Goal: Information Seeking & Learning: Learn about a topic

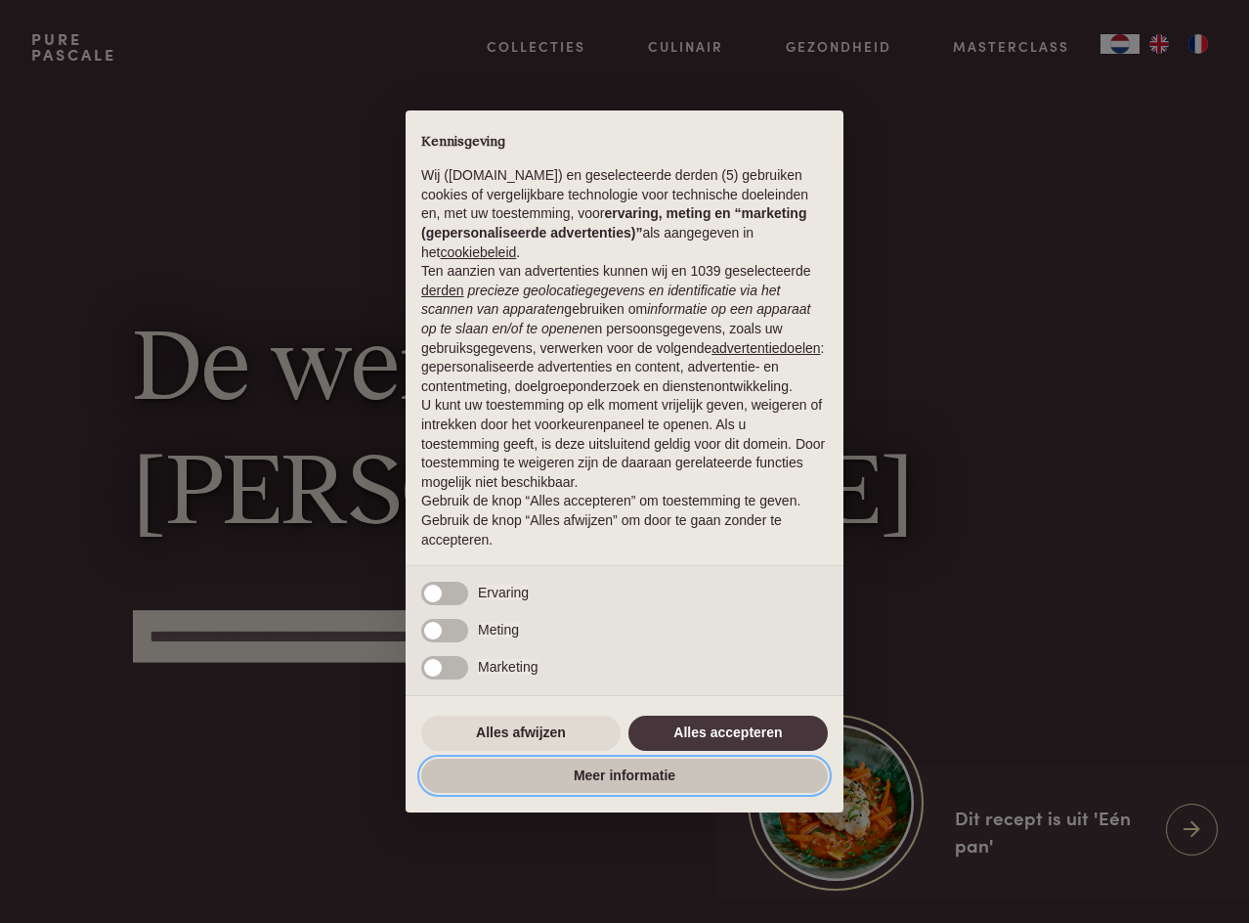
click at [577, 772] on button "Meer informatie" at bounding box center [624, 776] width 407 height 35
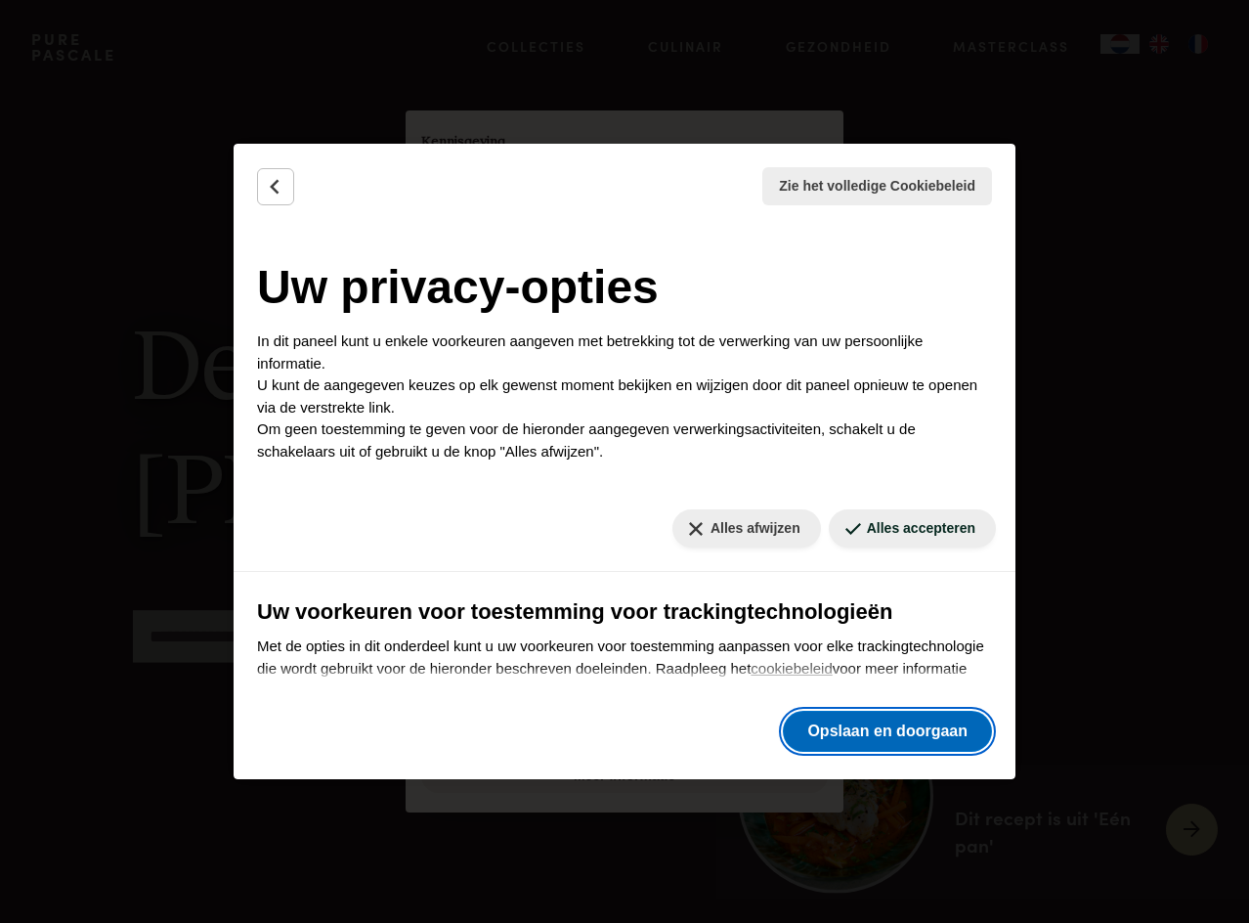
drag, startPoint x: 881, startPoint y: 741, endPoint x: 811, endPoint y: 747, distance: 70.6
click at [878, 742] on button "Opslaan en doorgaan" at bounding box center [887, 731] width 209 height 41
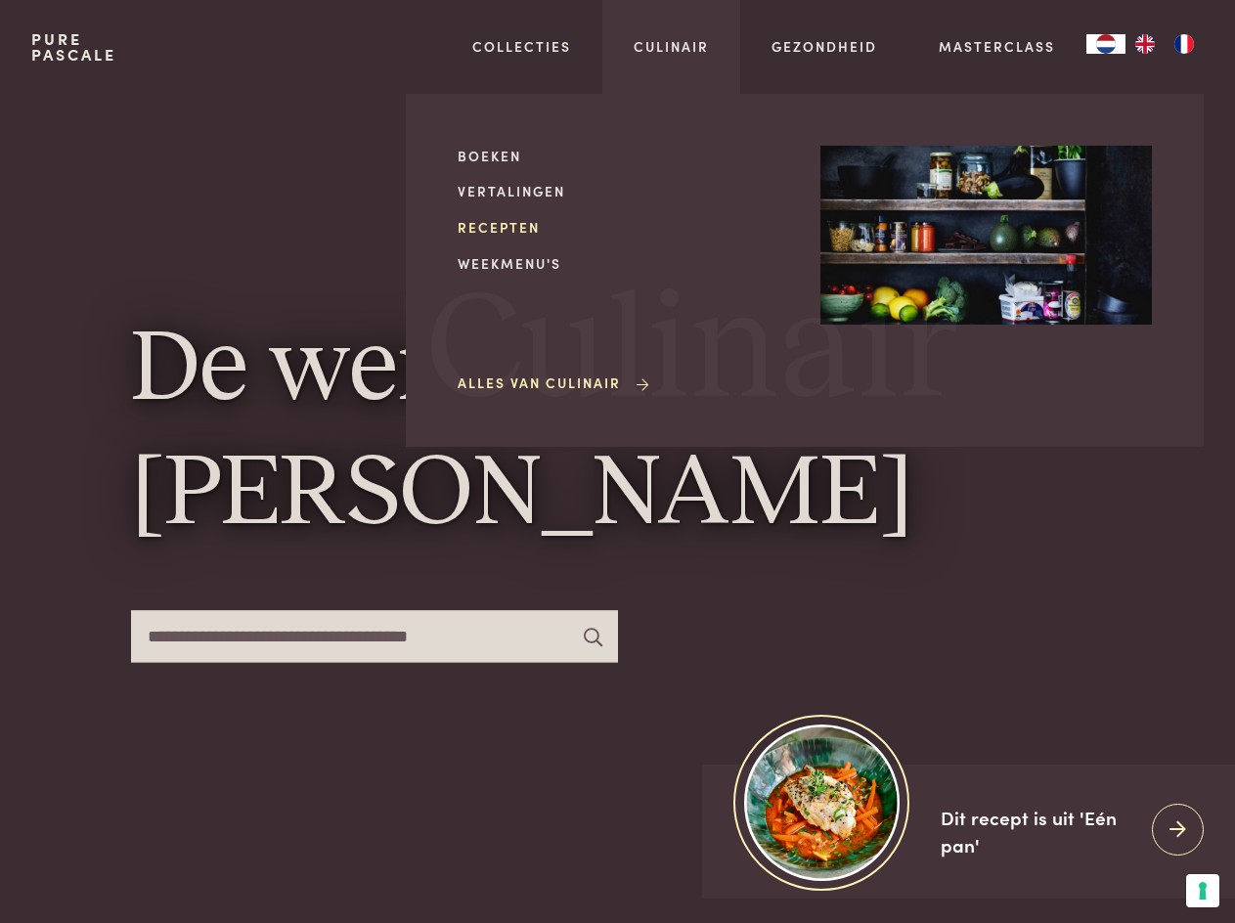
click at [493, 233] on link "Recepten" at bounding box center [623, 227] width 331 height 21
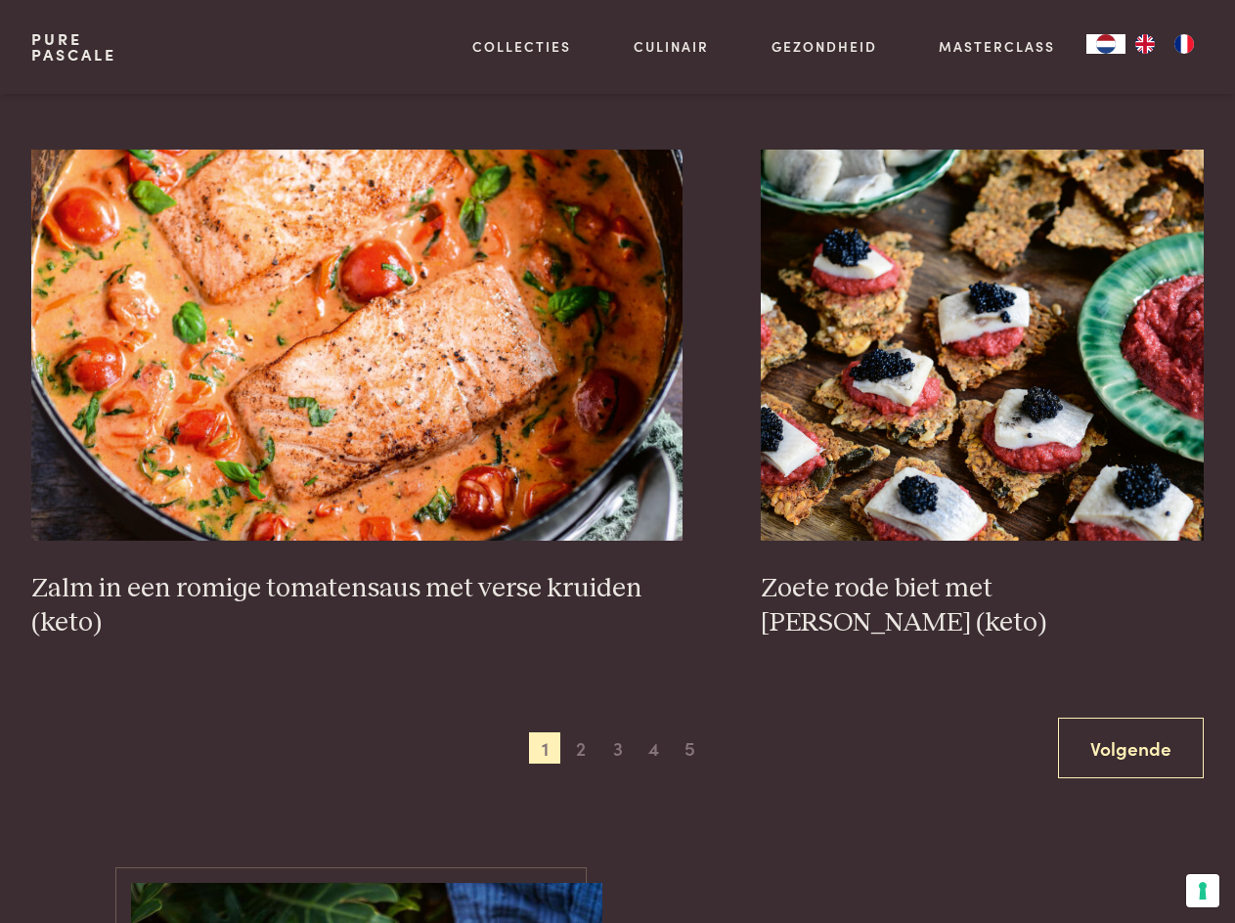
scroll to position [3226, 0]
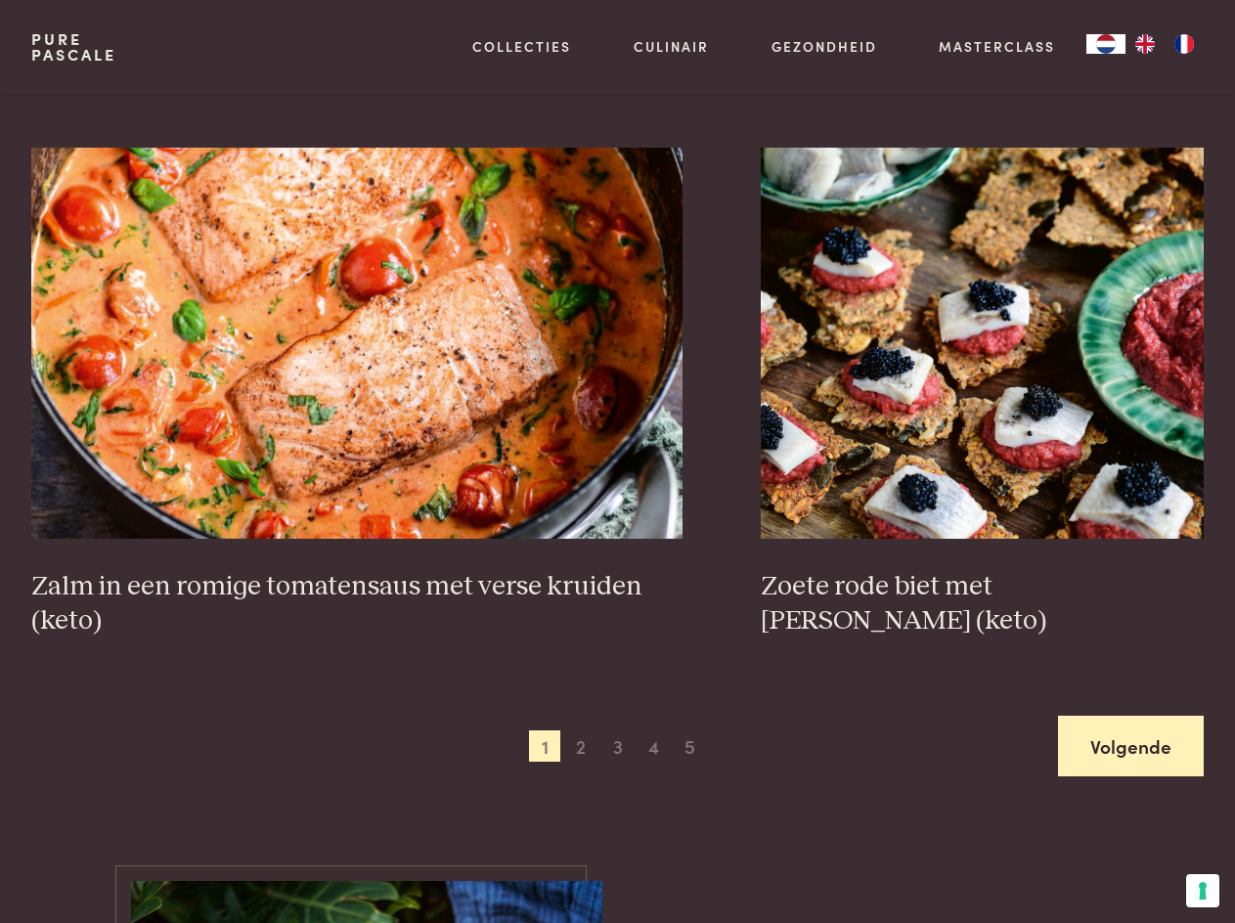
click at [1145, 744] on link "Volgende" at bounding box center [1131, 747] width 146 height 62
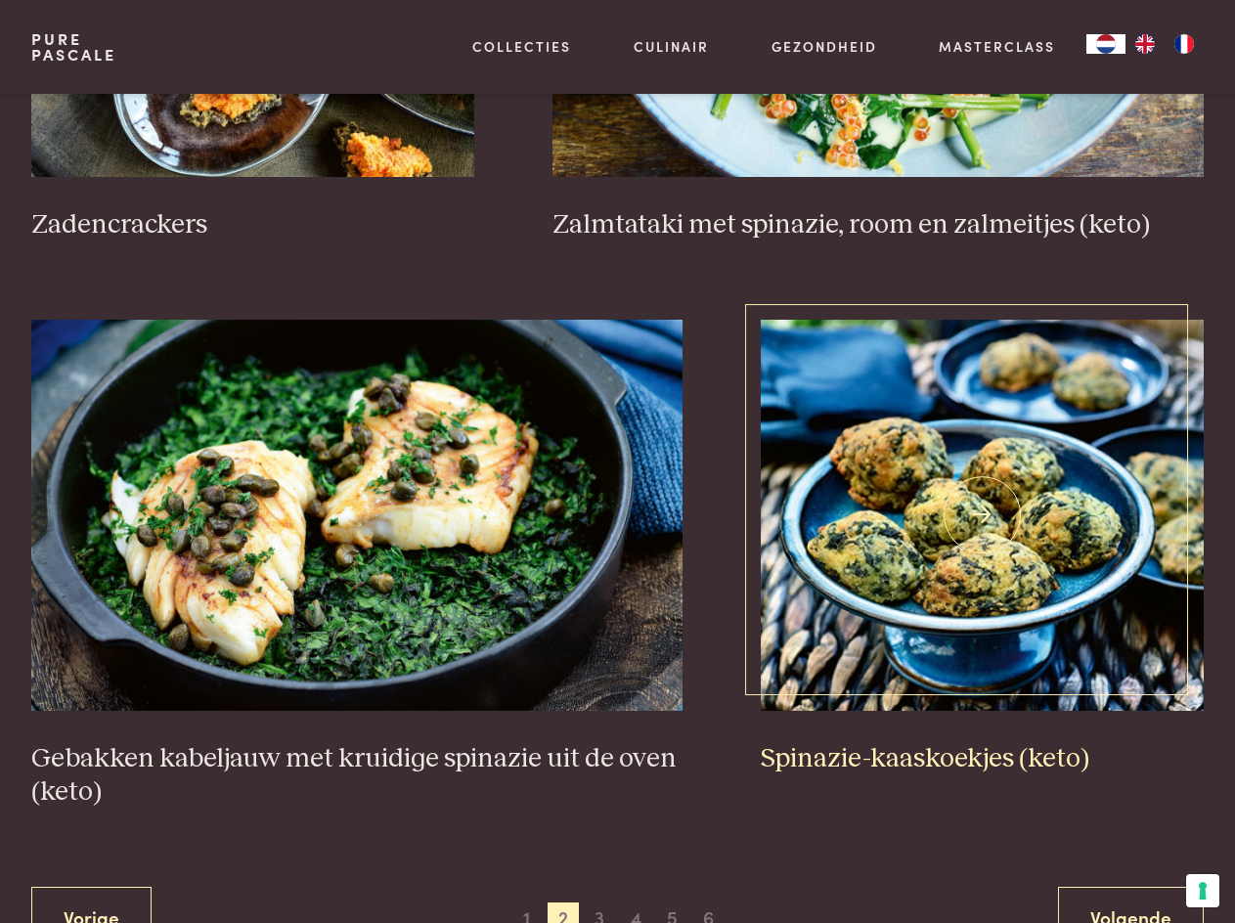
scroll to position [3186, 0]
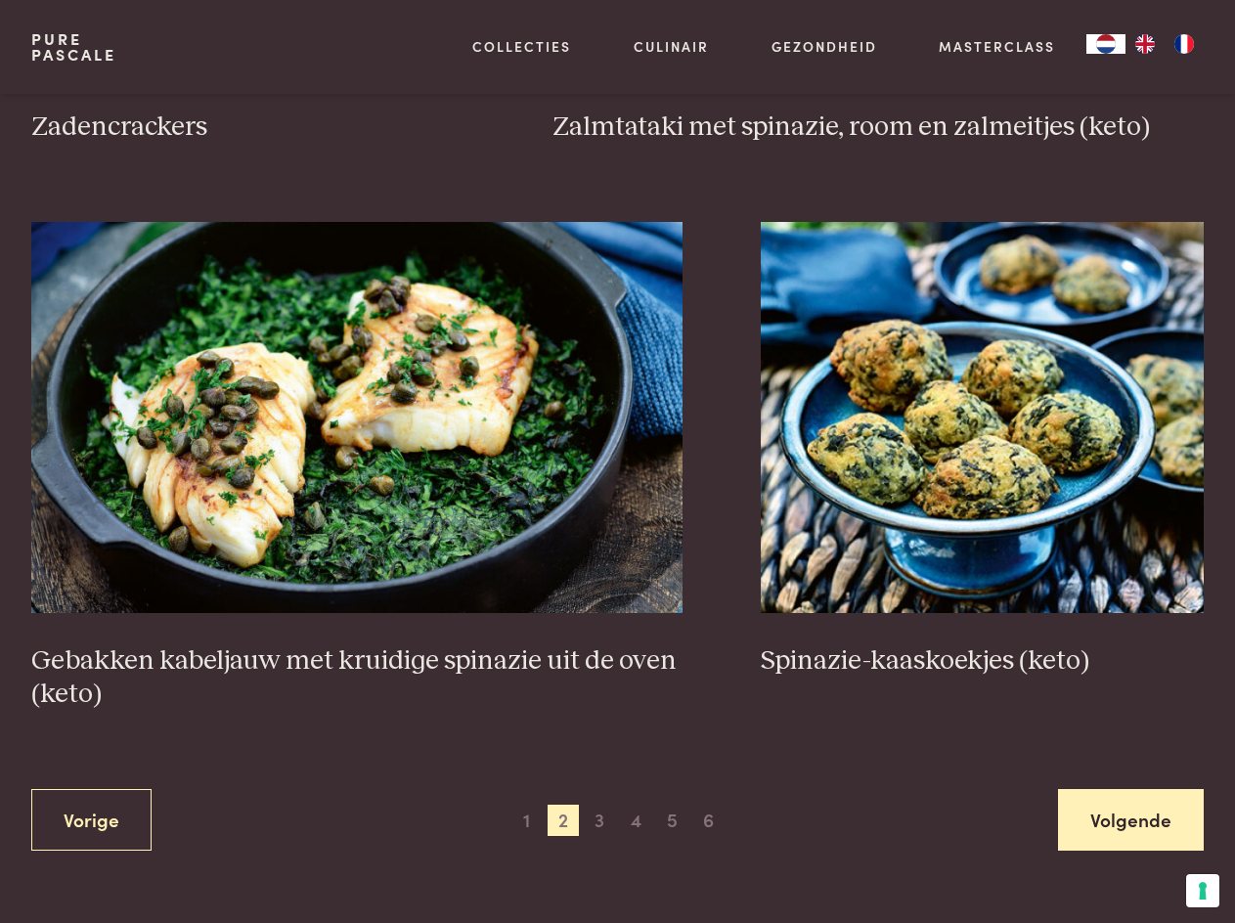
click at [1120, 825] on link "Volgende" at bounding box center [1131, 820] width 146 height 62
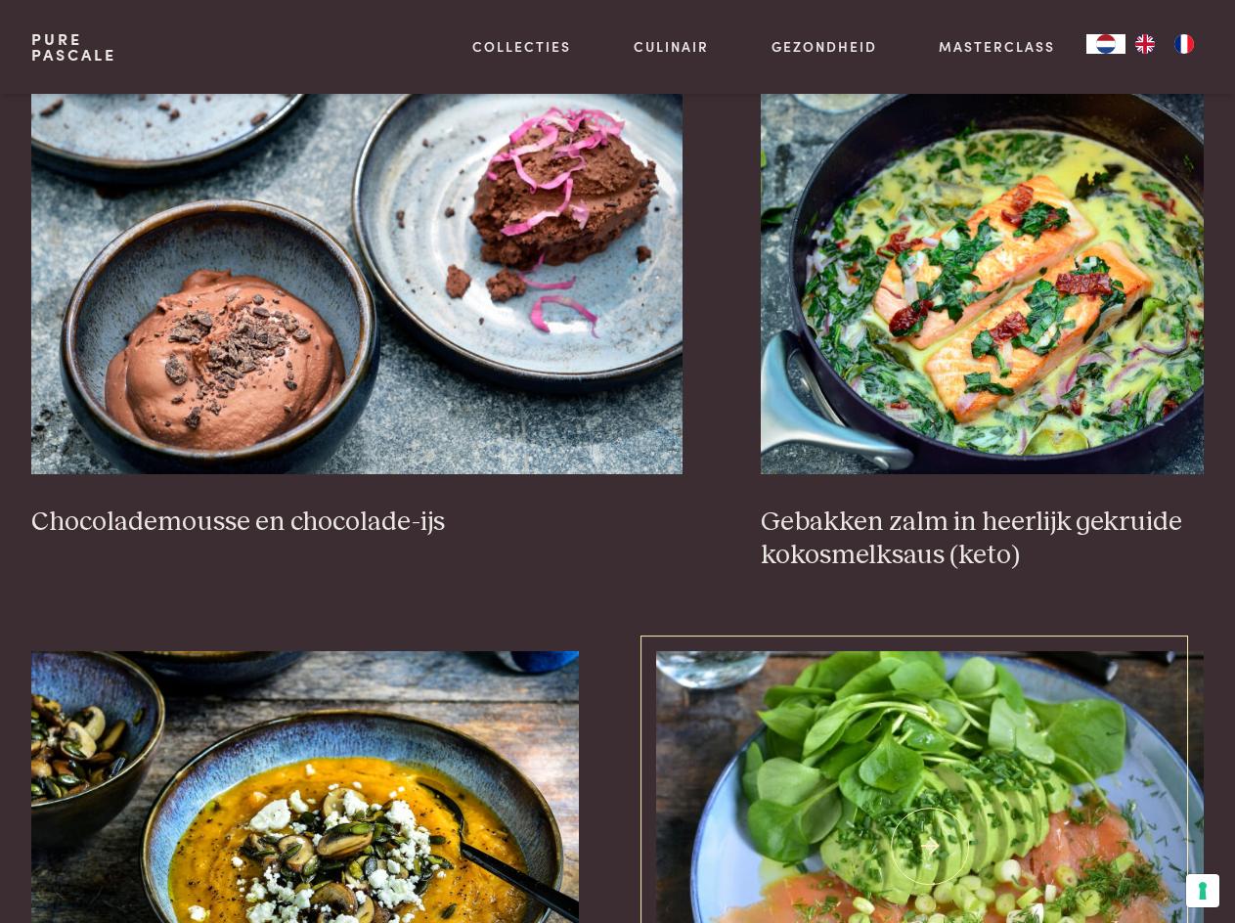
scroll to position [1720, 0]
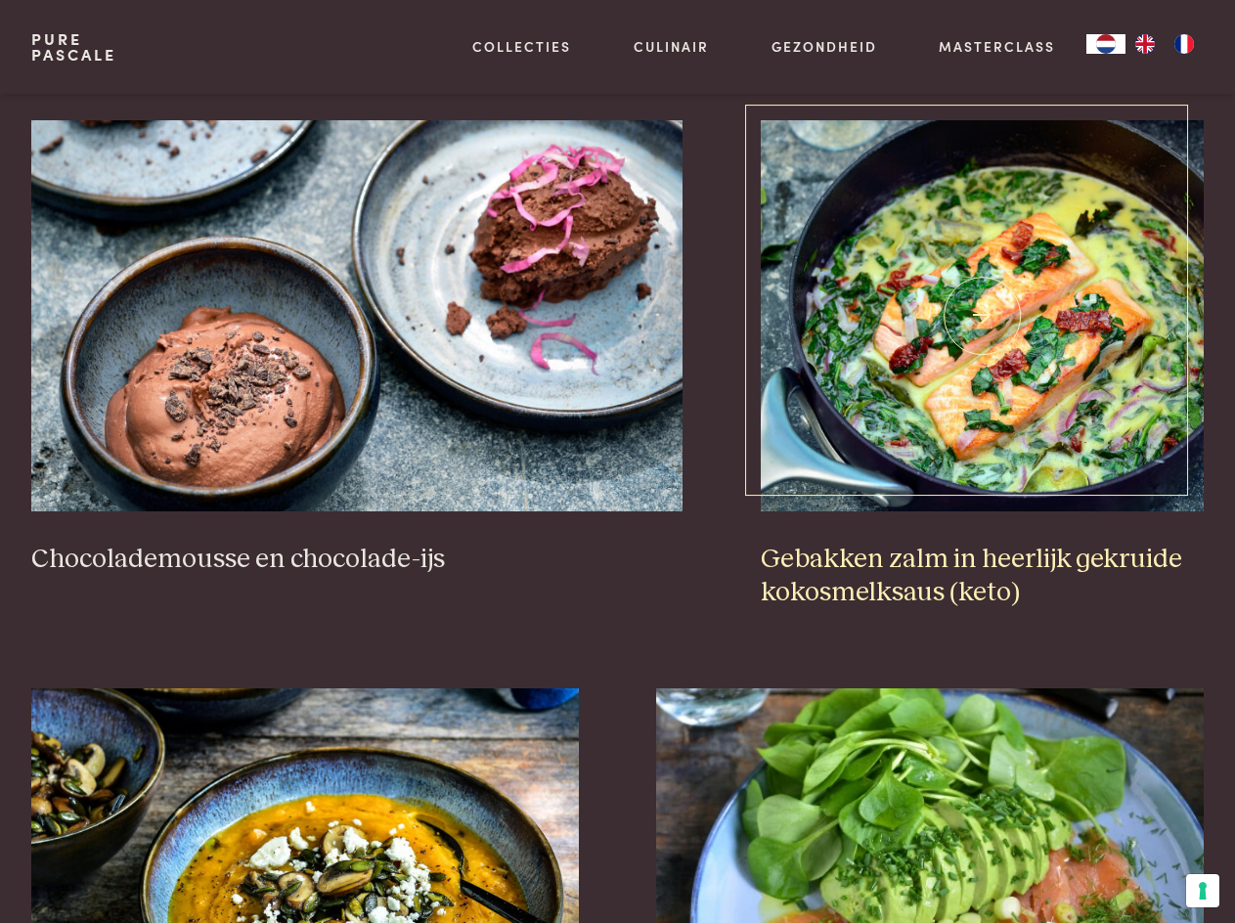
click at [950, 329] on img at bounding box center [982, 315] width 443 height 391
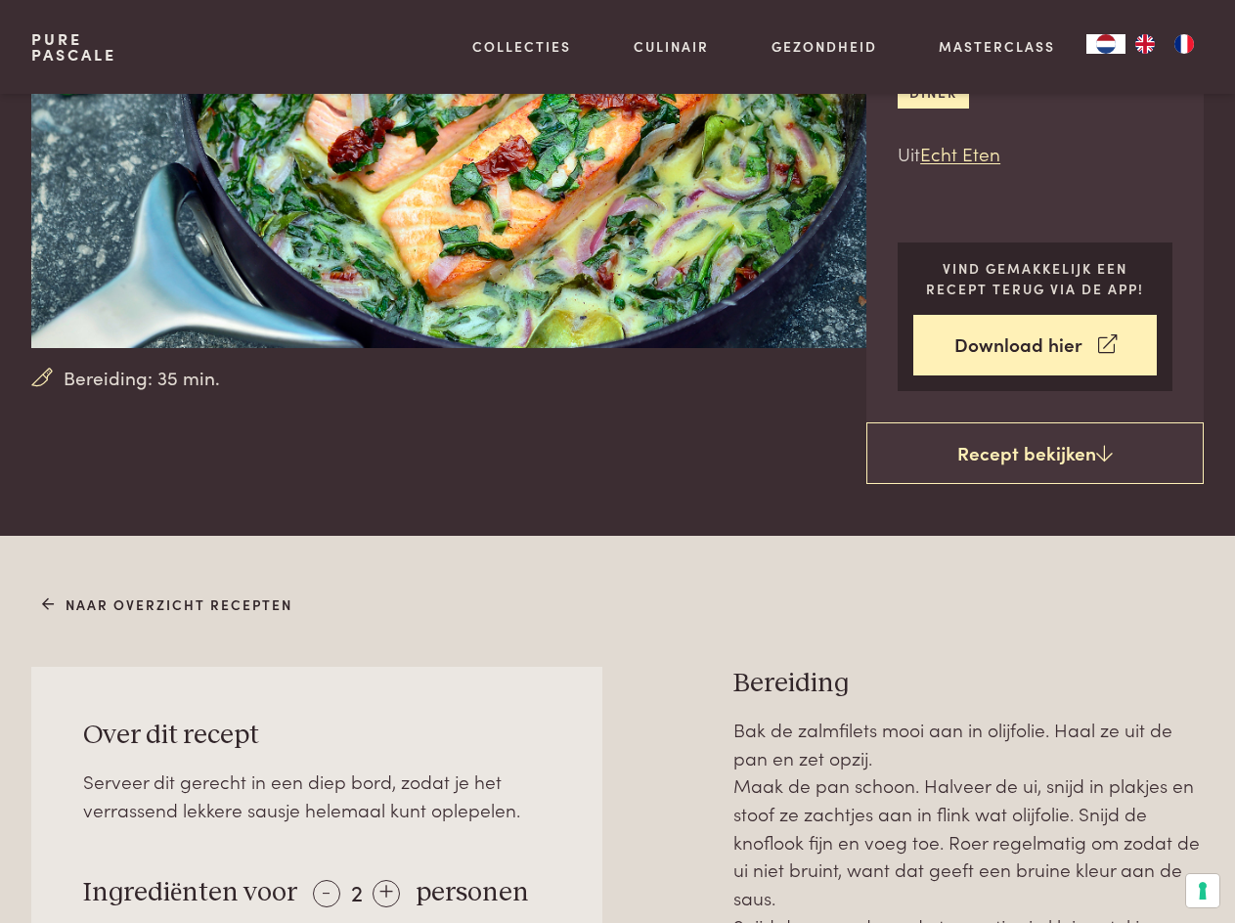
scroll to position [293, 0]
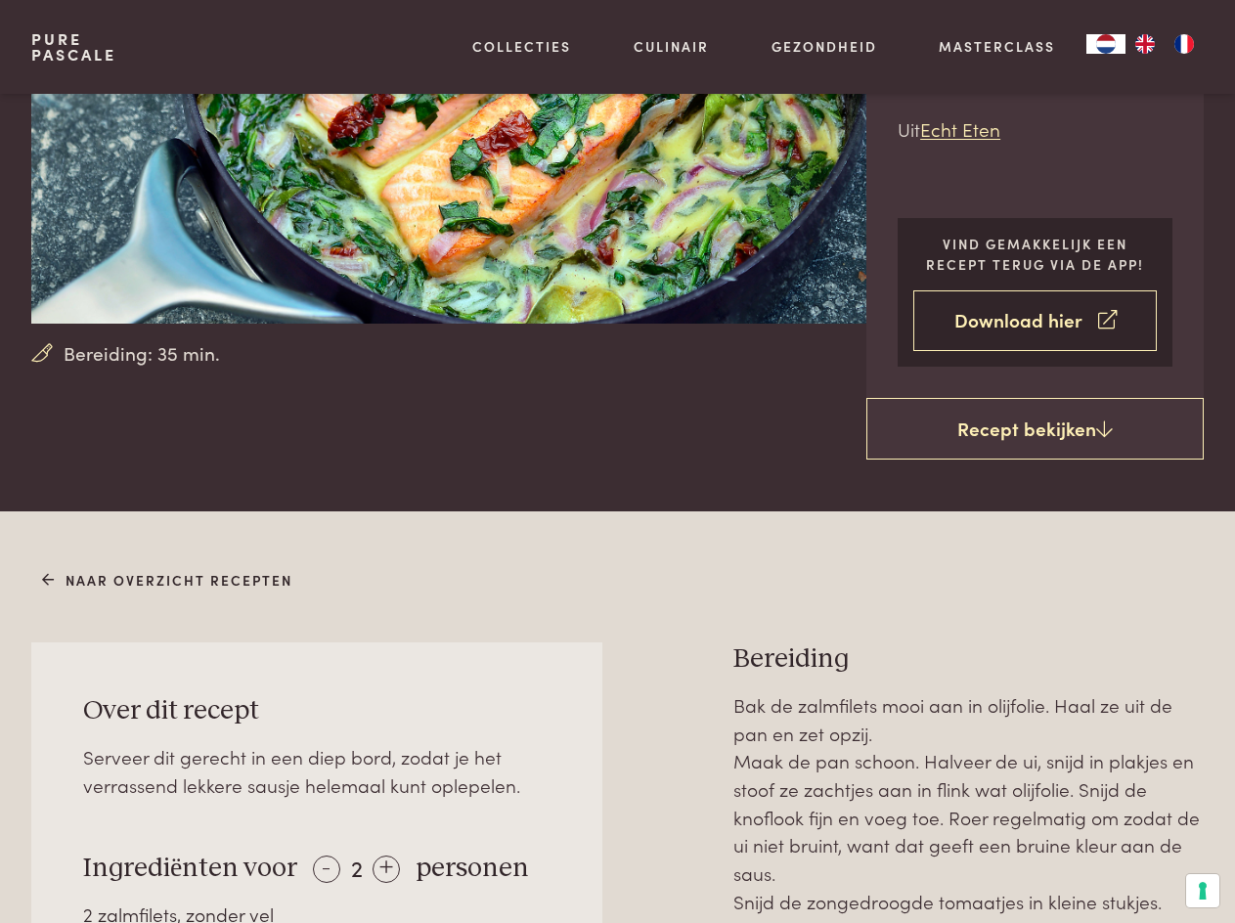
click at [1051, 324] on link "Download hier" at bounding box center [1034, 321] width 243 height 62
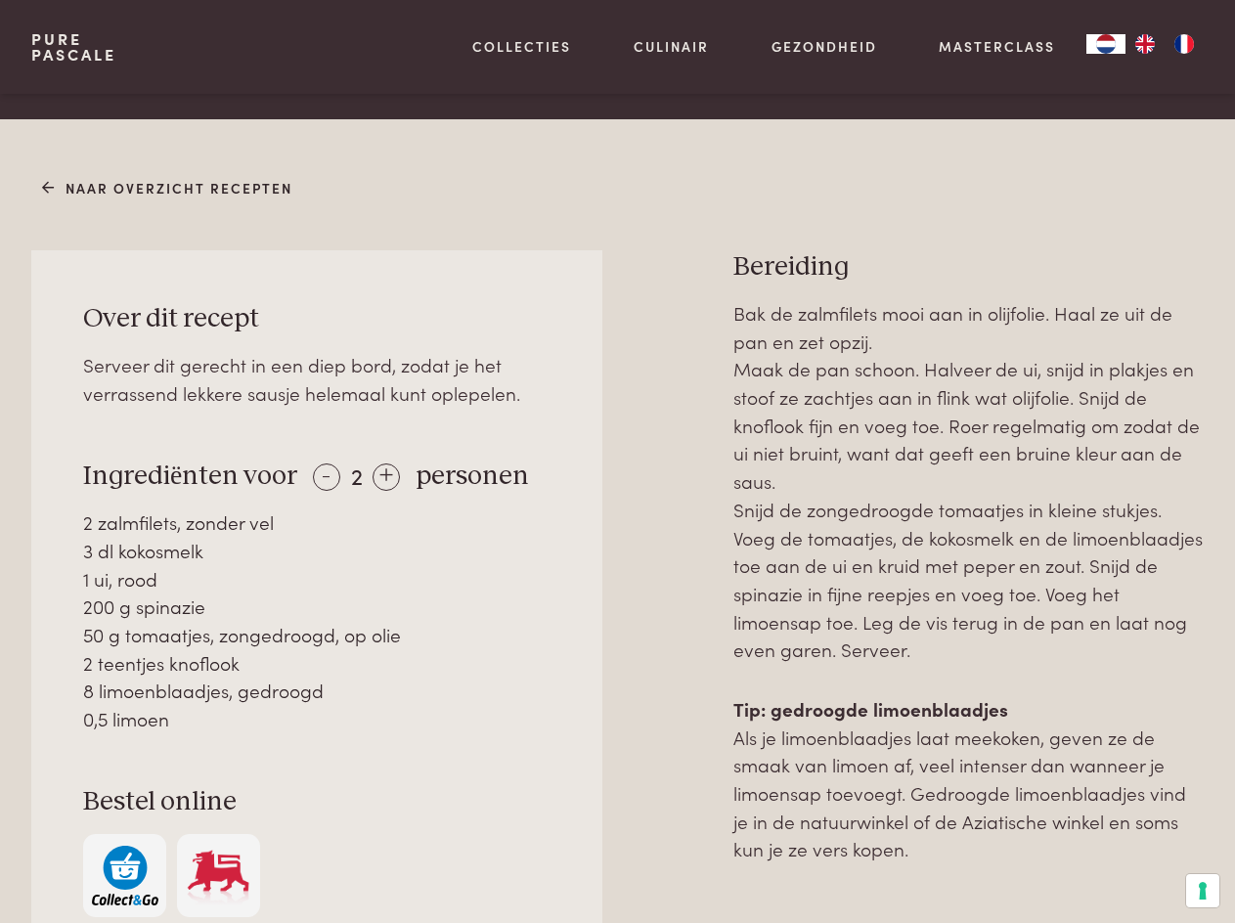
scroll to position [684, 0]
drag, startPoint x: 87, startPoint y: 318, endPoint x: 850, endPoint y: 828, distance: 917.6
click at [1014, 865] on div "Over dit recept Serveer dit gerecht in een diep bord, zodat je het verrassend l…" at bounding box center [617, 676] width 1172 height 851
click at [655, 210] on div "Naar overzicht recepten Over dit recept Serveer dit gerecht in een diep bord, z…" at bounding box center [617, 637] width 1235 height 930
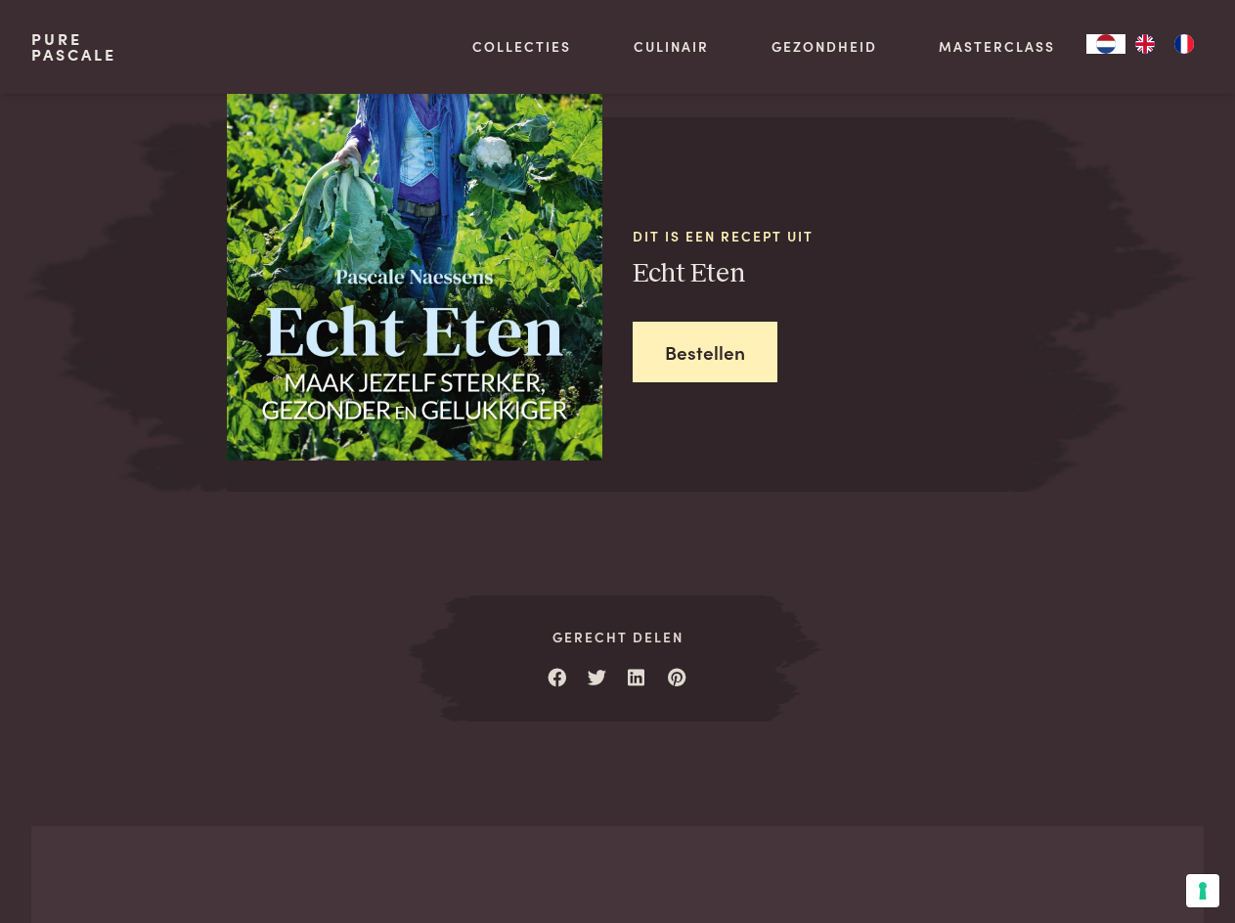
scroll to position [2542, 0]
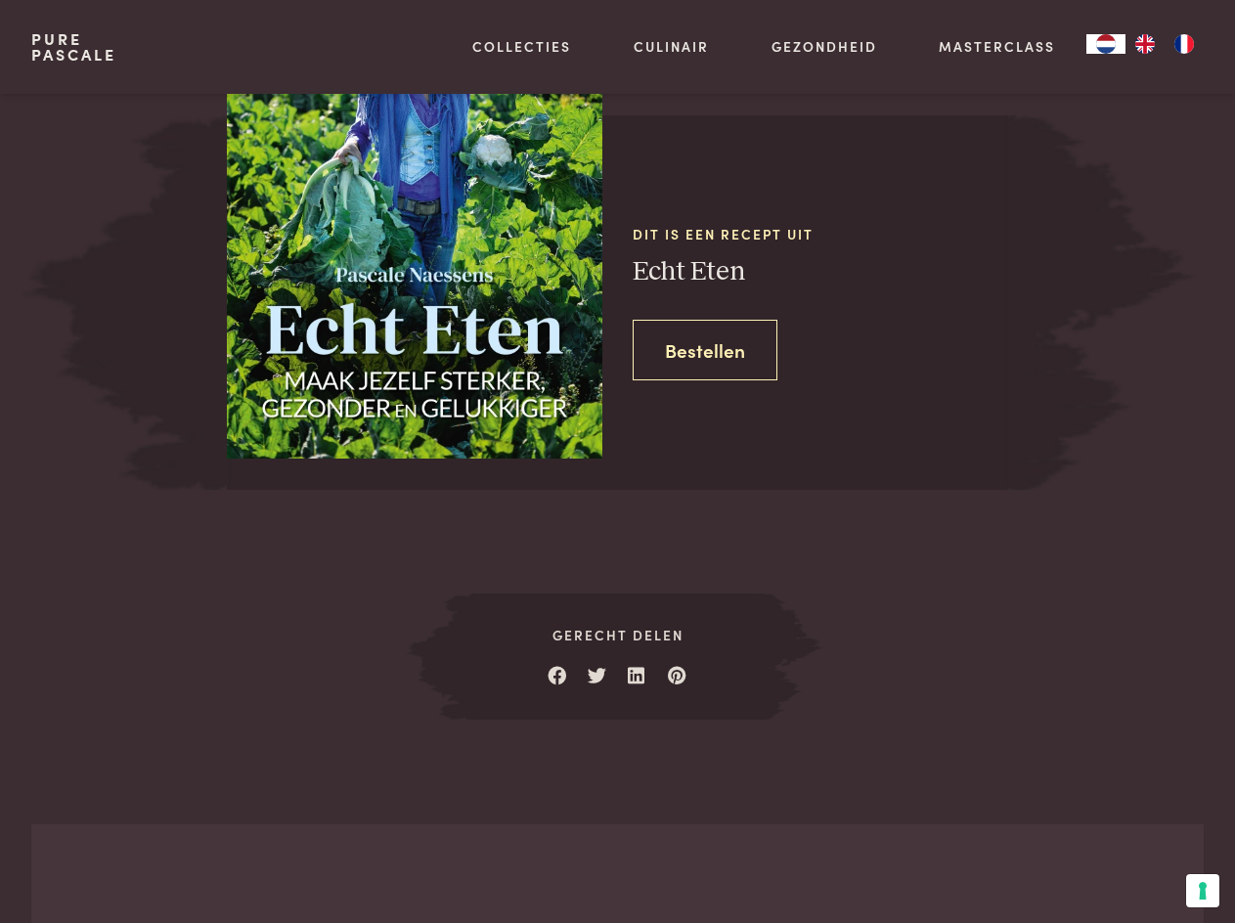
click at [691, 350] on link "Bestellen" at bounding box center [705, 351] width 145 height 62
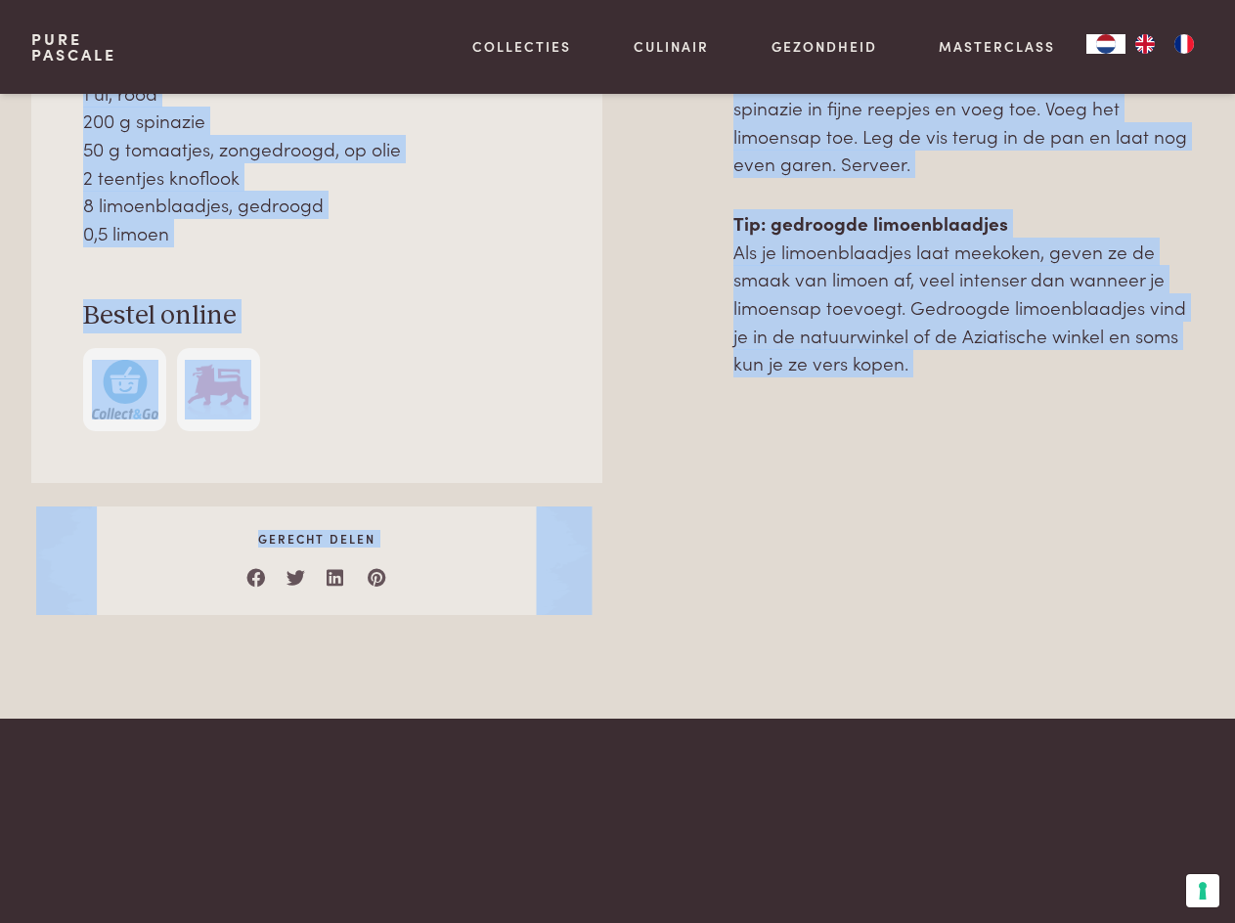
scroll to position [1236, 0]
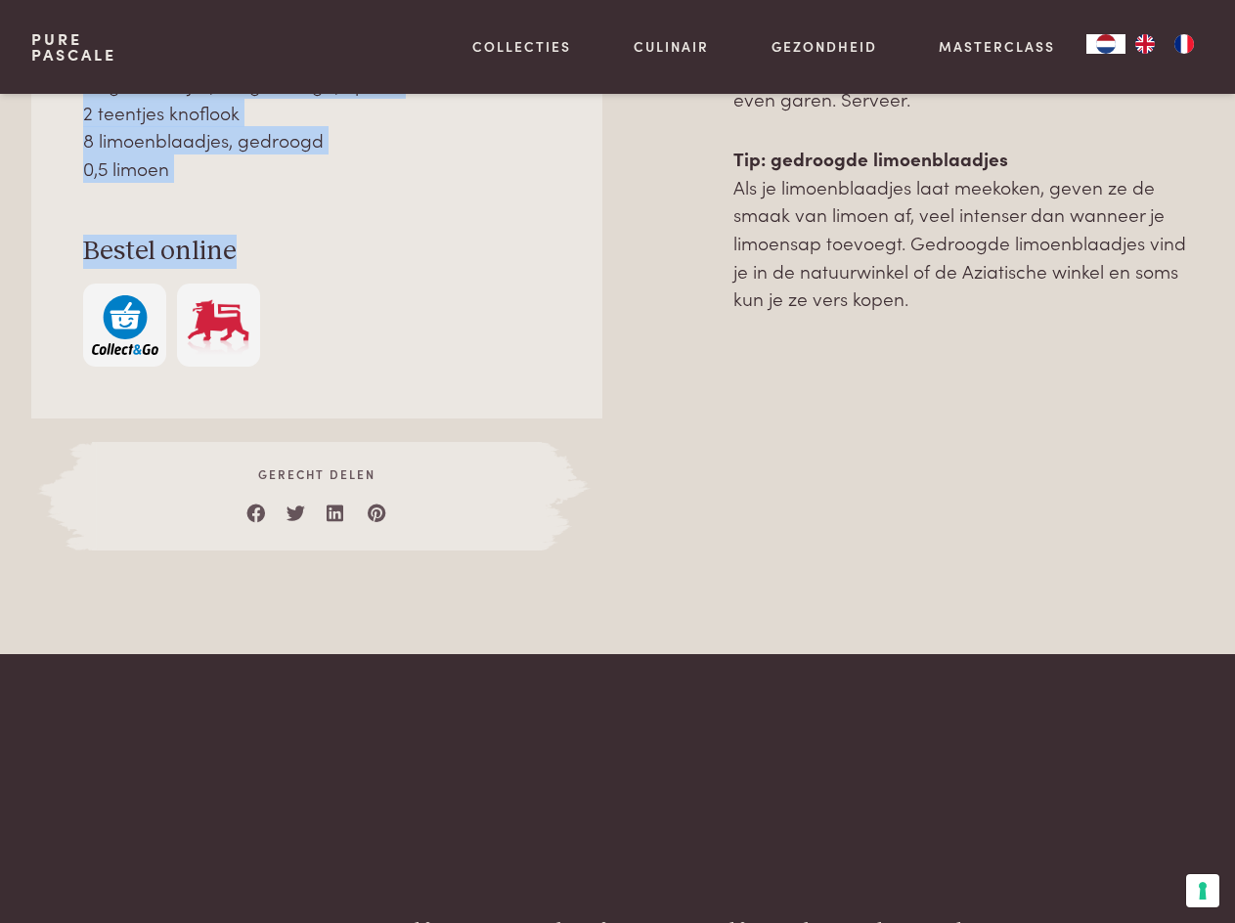
drag, startPoint x: 85, startPoint y: 511, endPoint x: 395, endPoint y: 216, distance: 428.1
click at [395, 216] on div "Over dit recept Serveer dit gerecht in een diep bord, zodat je het verrassend l…" at bounding box center [316, 60] width 571 height 720
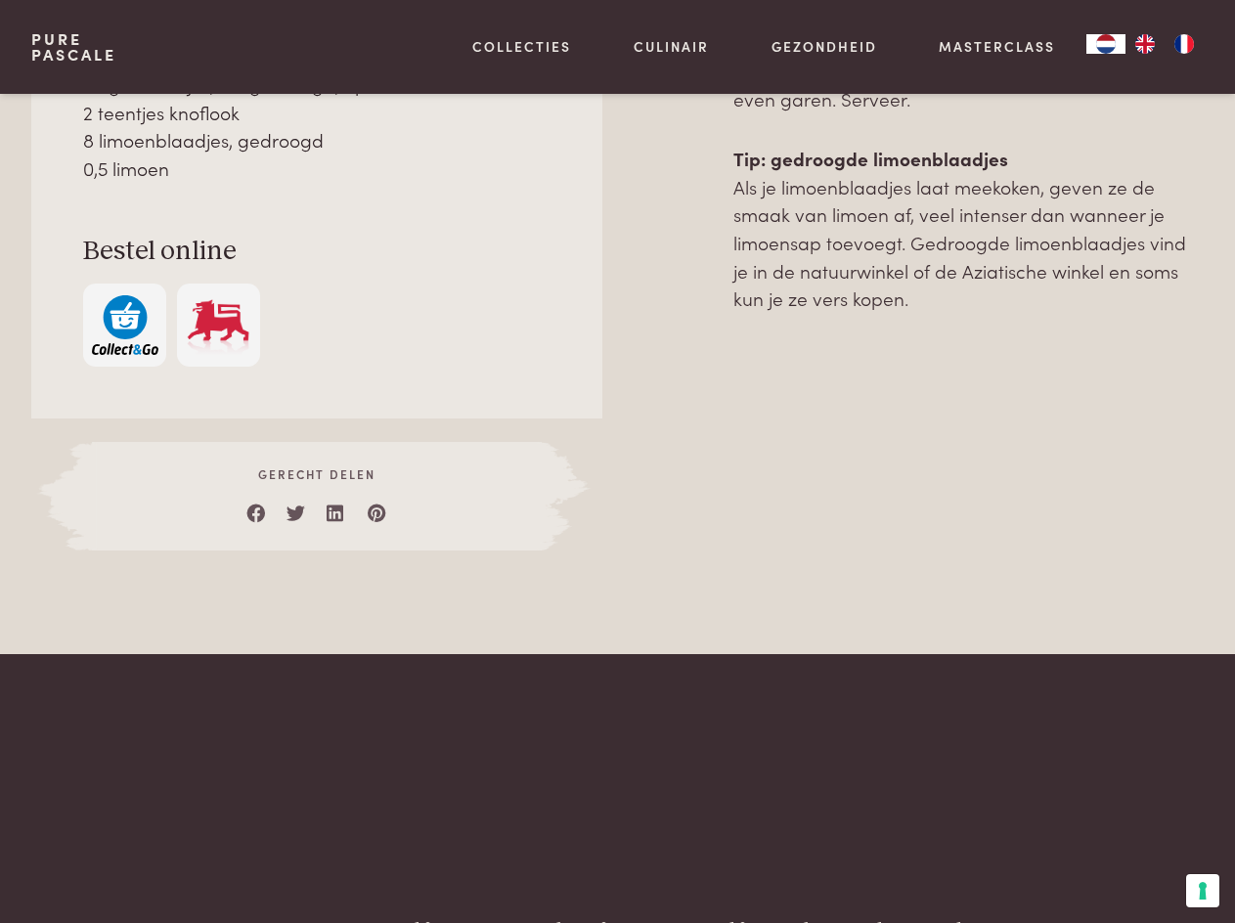
click at [429, 315] on div at bounding box center [316, 325] width 466 height 83
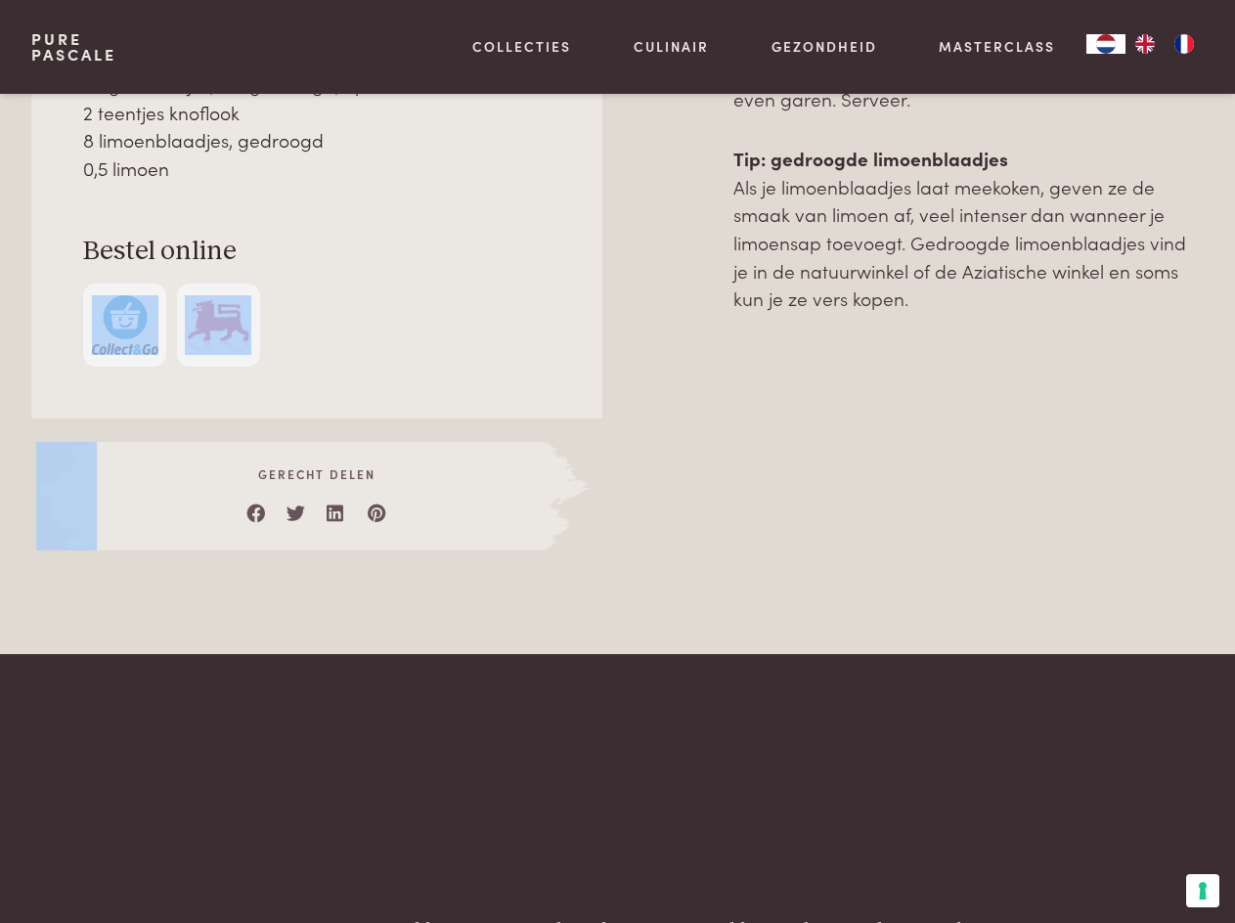
click at [429, 315] on div at bounding box center [316, 325] width 466 height 83
click at [125, 323] on img "button" at bounding box center [125, 325] width 66 height 60
click at [236, 323] on img at bounding box center [218, 325] width 66 height 60
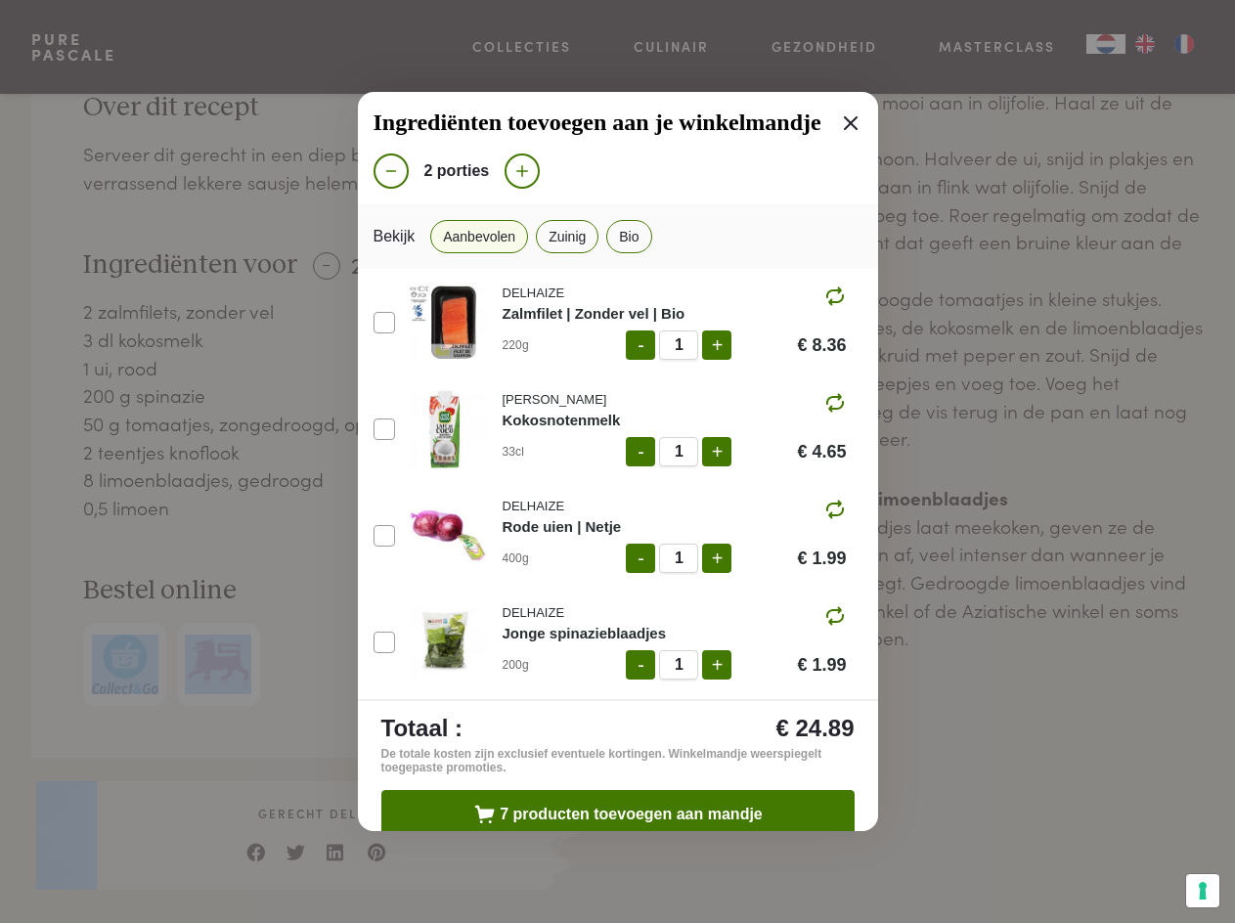
scroll to position [845, 0]
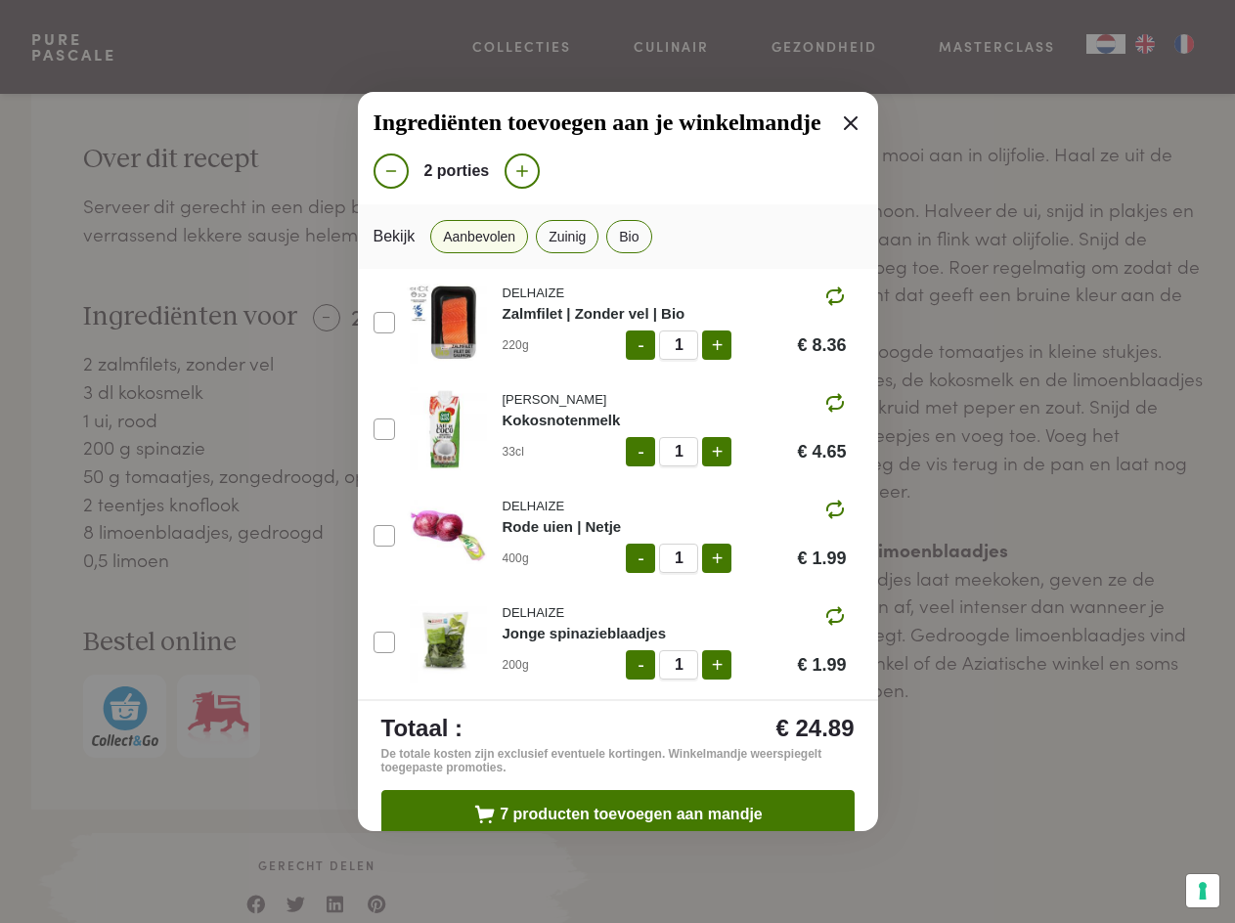
drag, startPoint x: 836, startPoint y: 115, endPoint x: 781, endPoint y: 142, distance: 60.8
click at [839, 115] on icon at bounding box center [850, 122] width 23 height 23
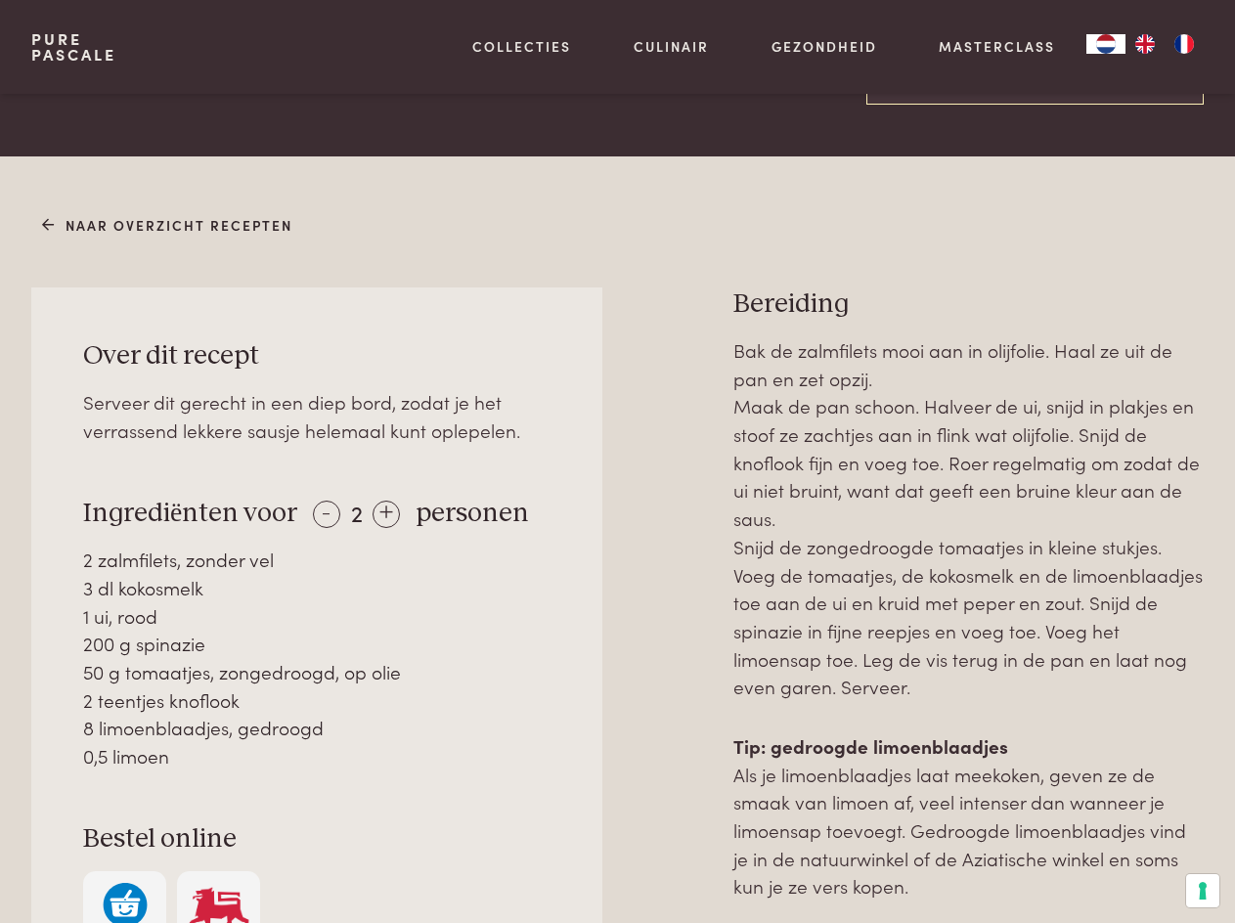
scroll to position [649, 0]
drag, startPoint x: 86, startPoint y: 352, endPoint x: 1122, endPoint y: 884, distance: 1164.9
click at [1122, 884] on div "Over dit recept Serveer dit gerecht in een diep bord, zodat je het verrassend l…" at bounding box center [617, 711] width 1172 height 851
click at [48, 217] on icon at bounding box center [43, 224] width 14 height 21
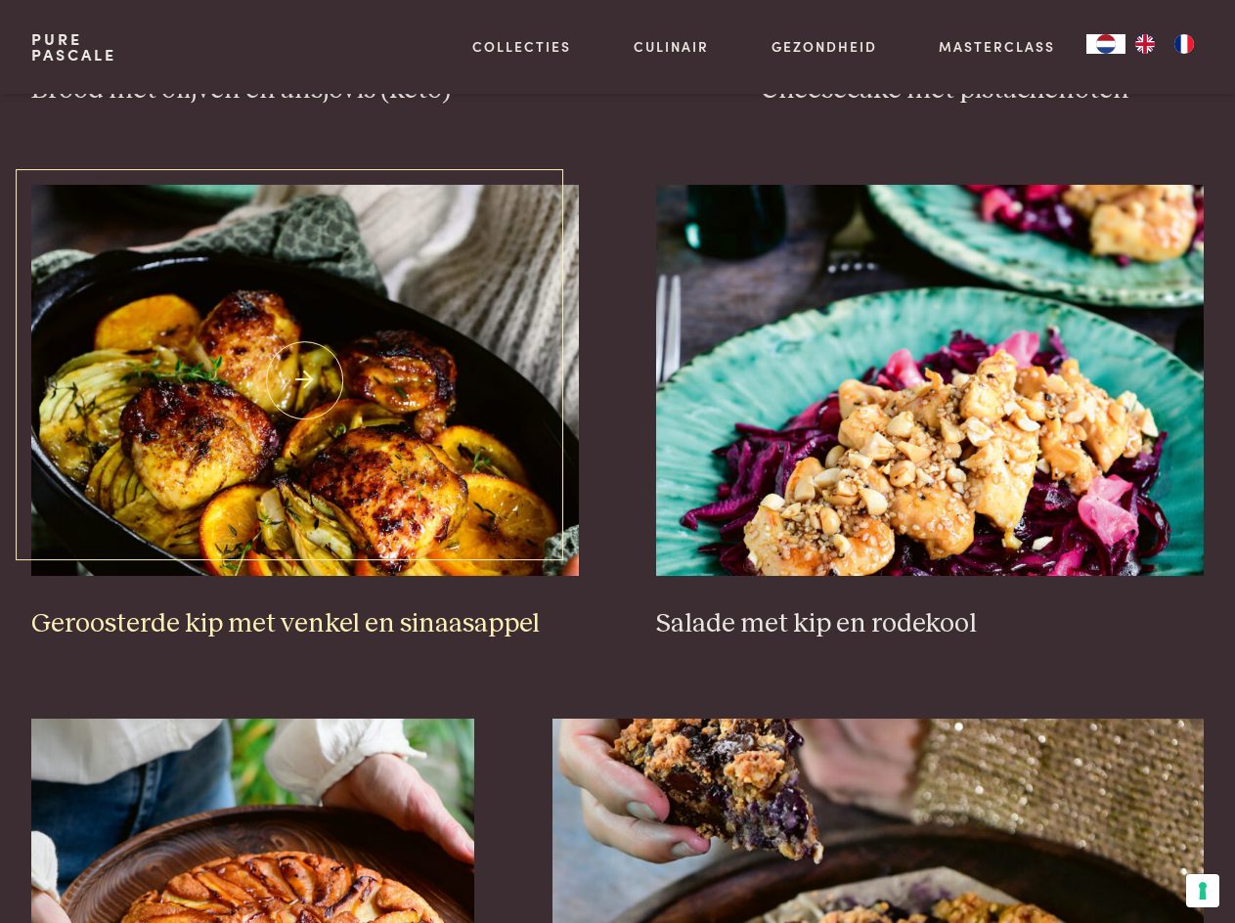
scroll to position [2151, 0]
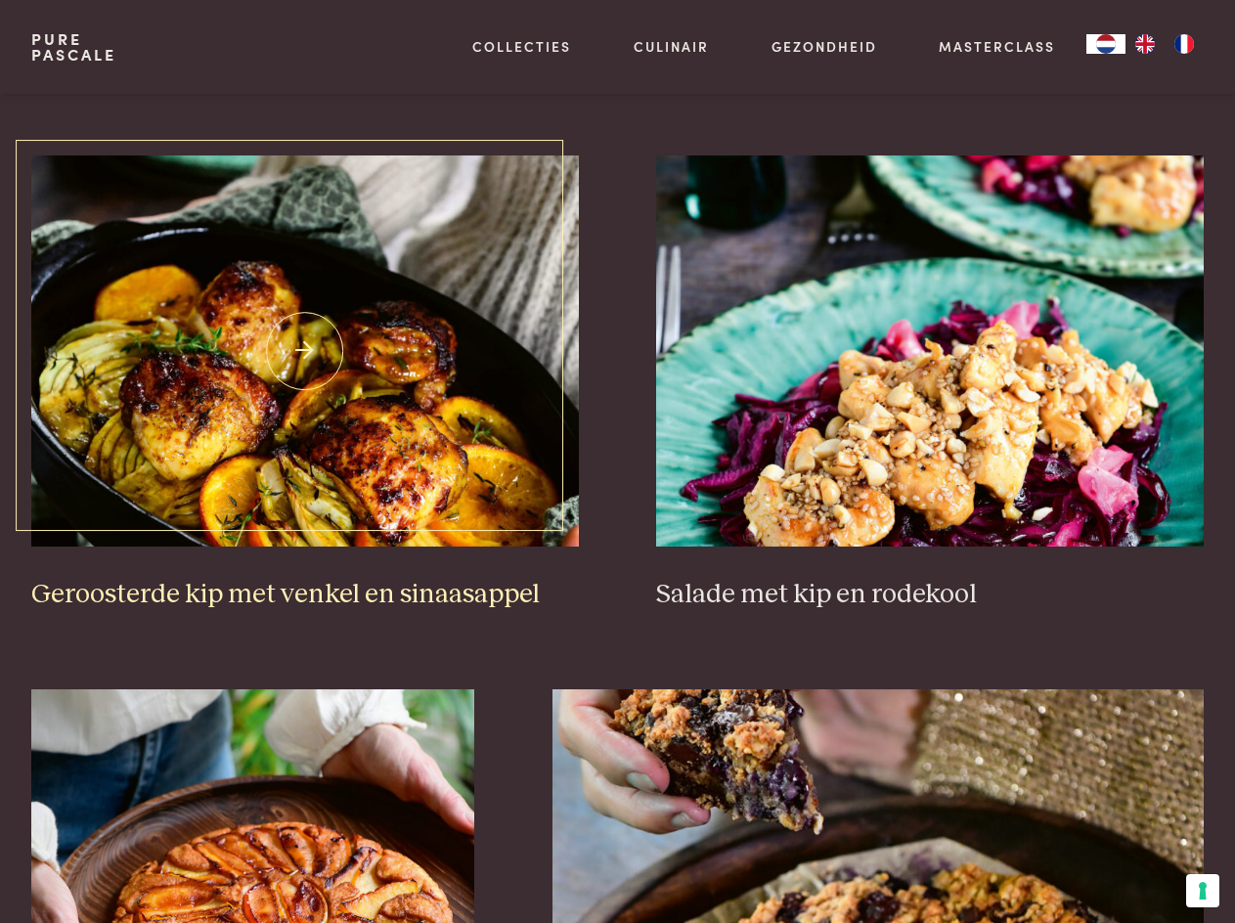
click at [307, 336] on img at bounding box center [305, 350] width 548 height 391
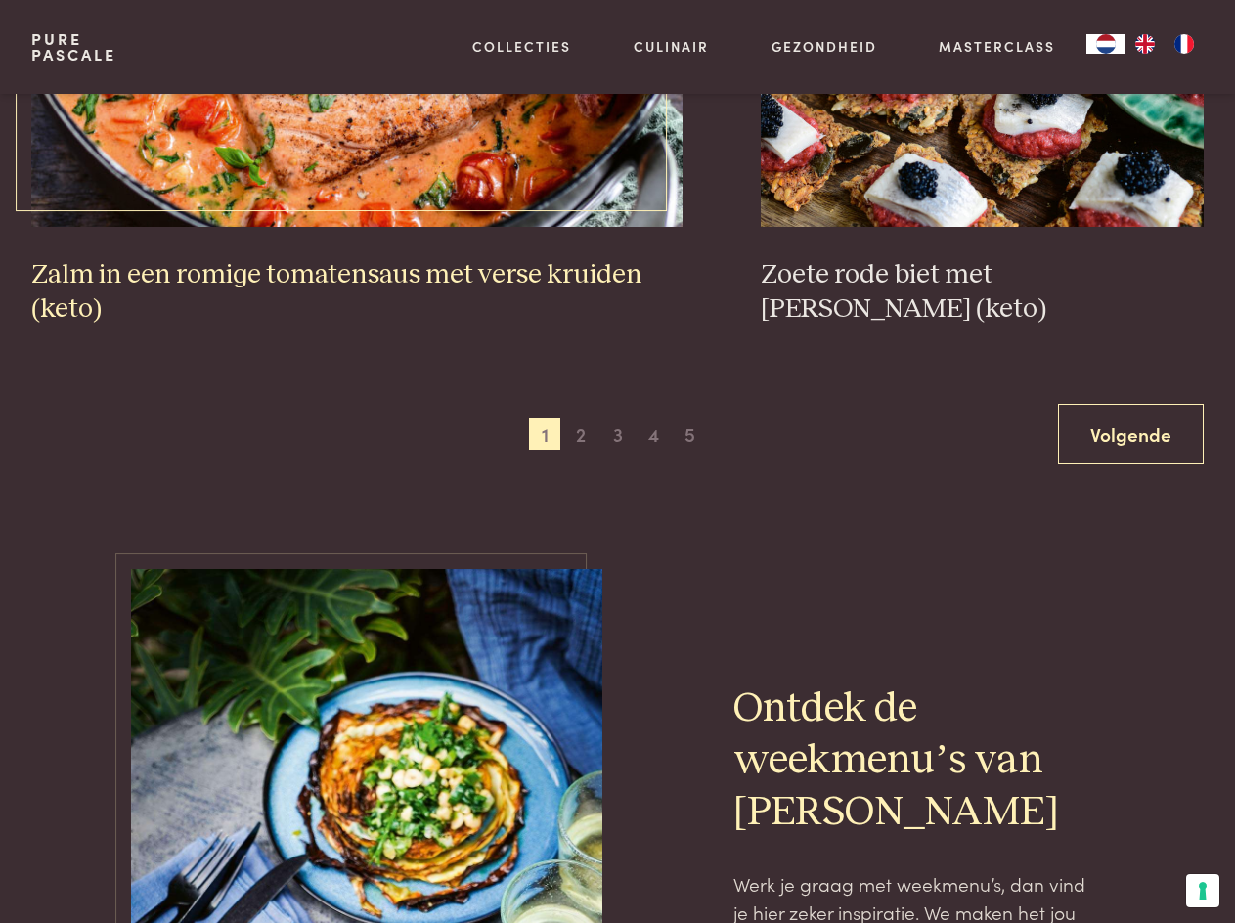
scroll to position [3520, 0]
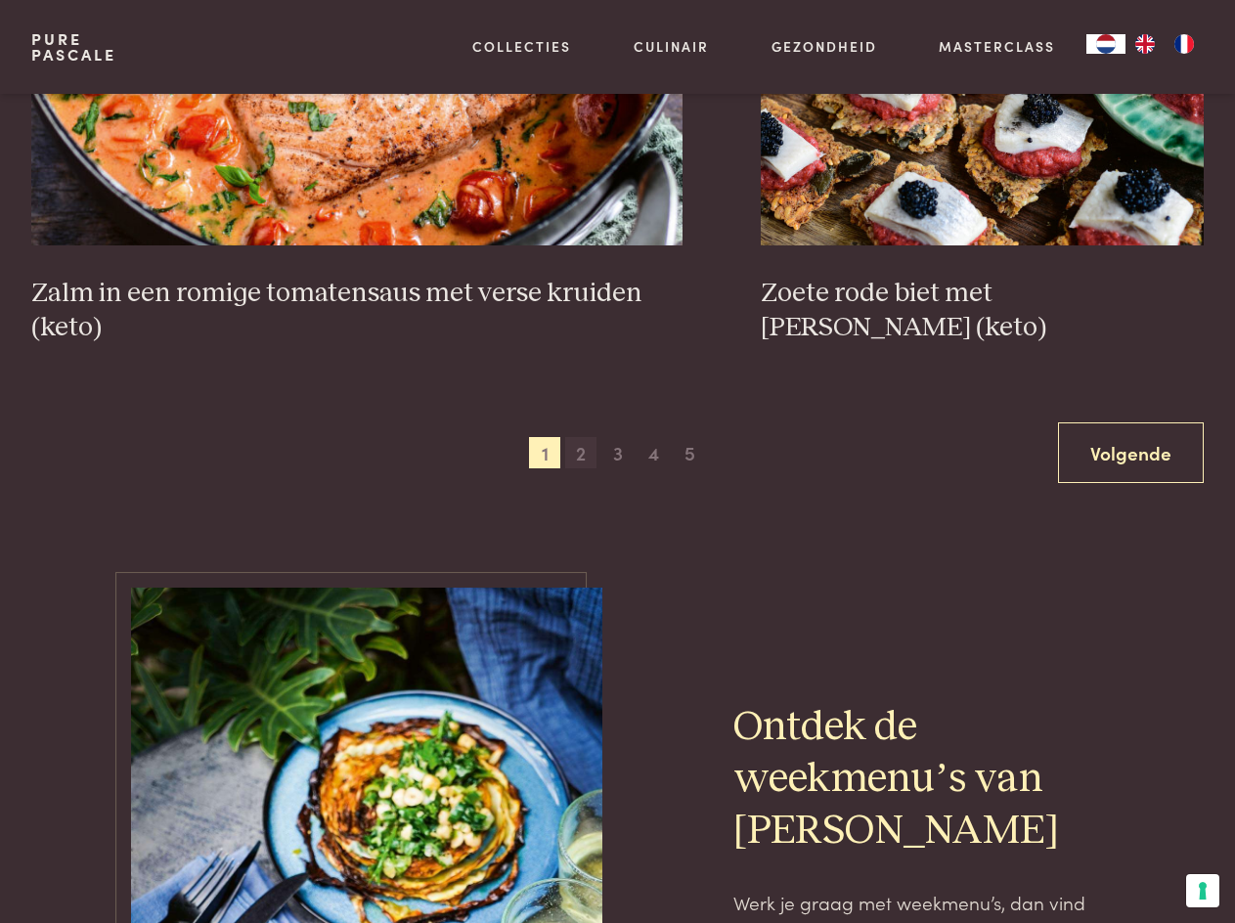
click at [587, 457] on span "2" at bounding box center [580, 452] width 31 height 31
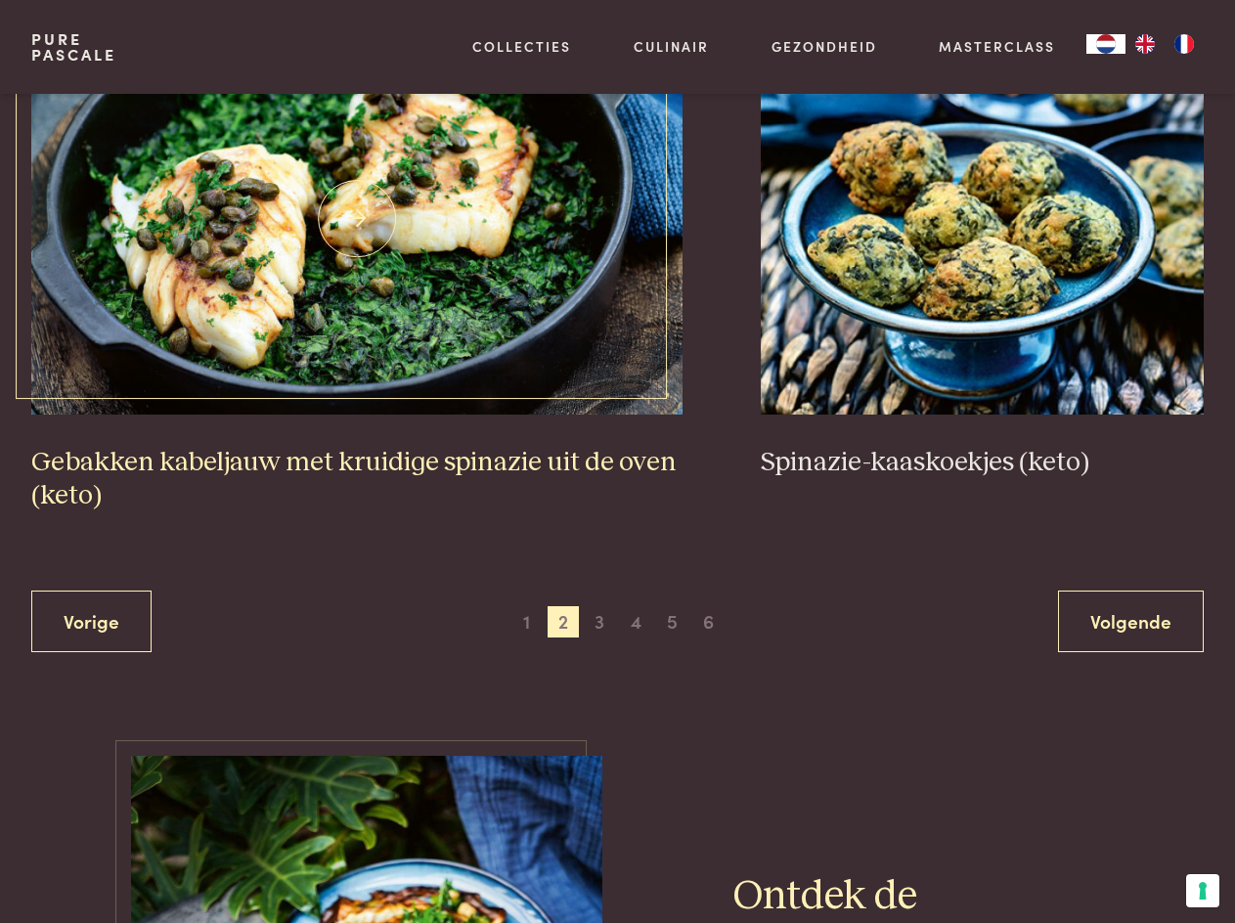
scroll to position [3480, 0]
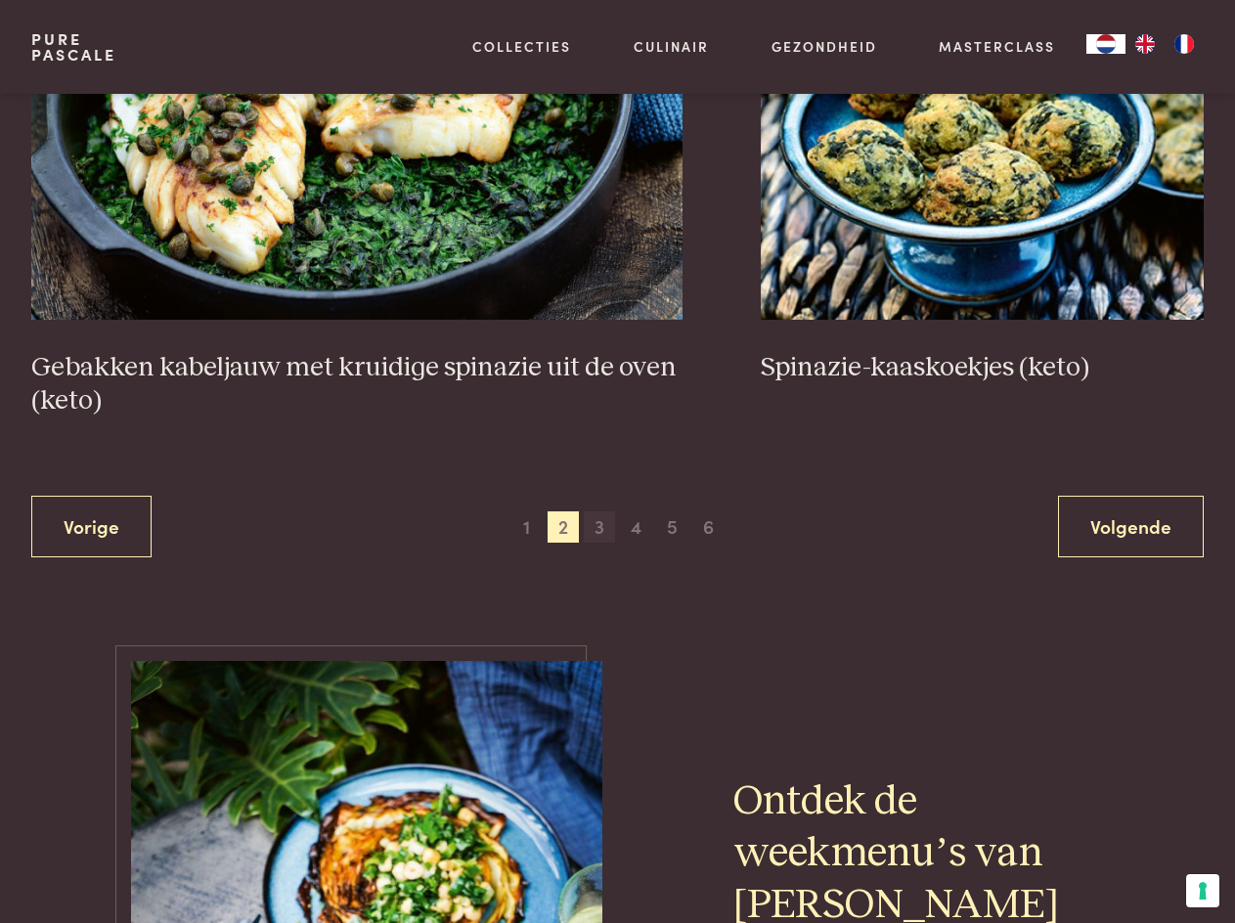
click at [599, 522] on span "3" at bounding box center [599, 526] width 31 height 31
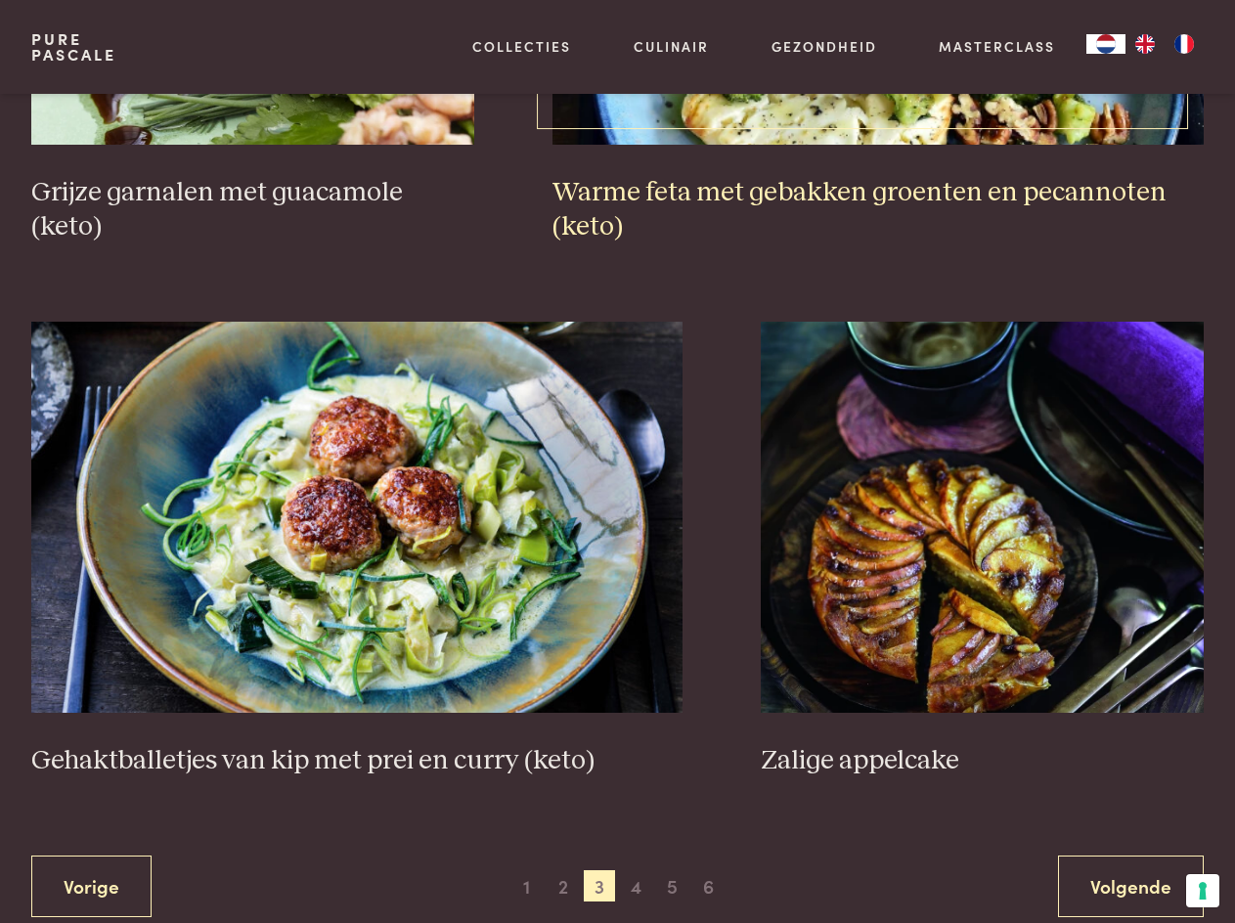
scroll to position [3284, 0]
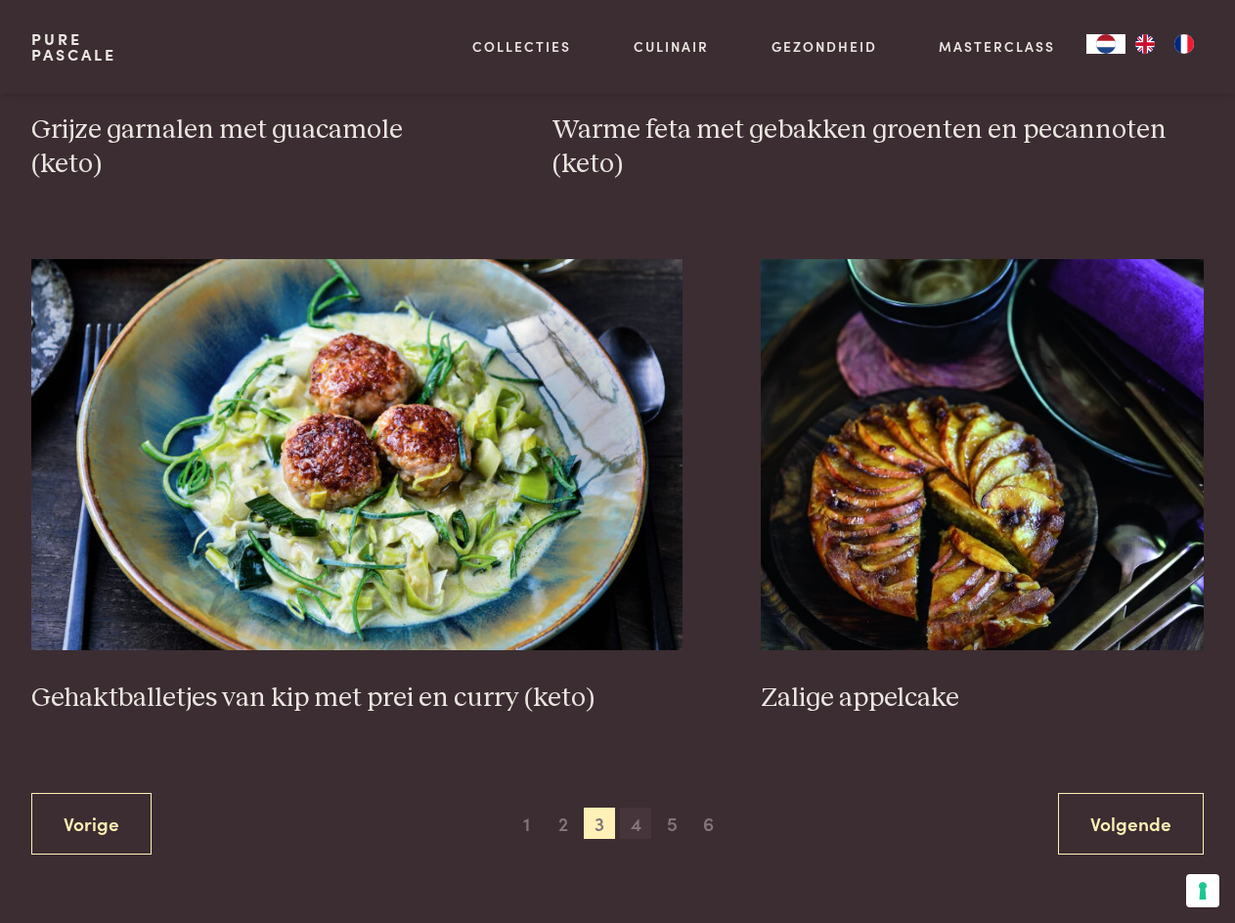
click at [639, 820] on span "4" at bounding box center [635, 823] width 31 height 31
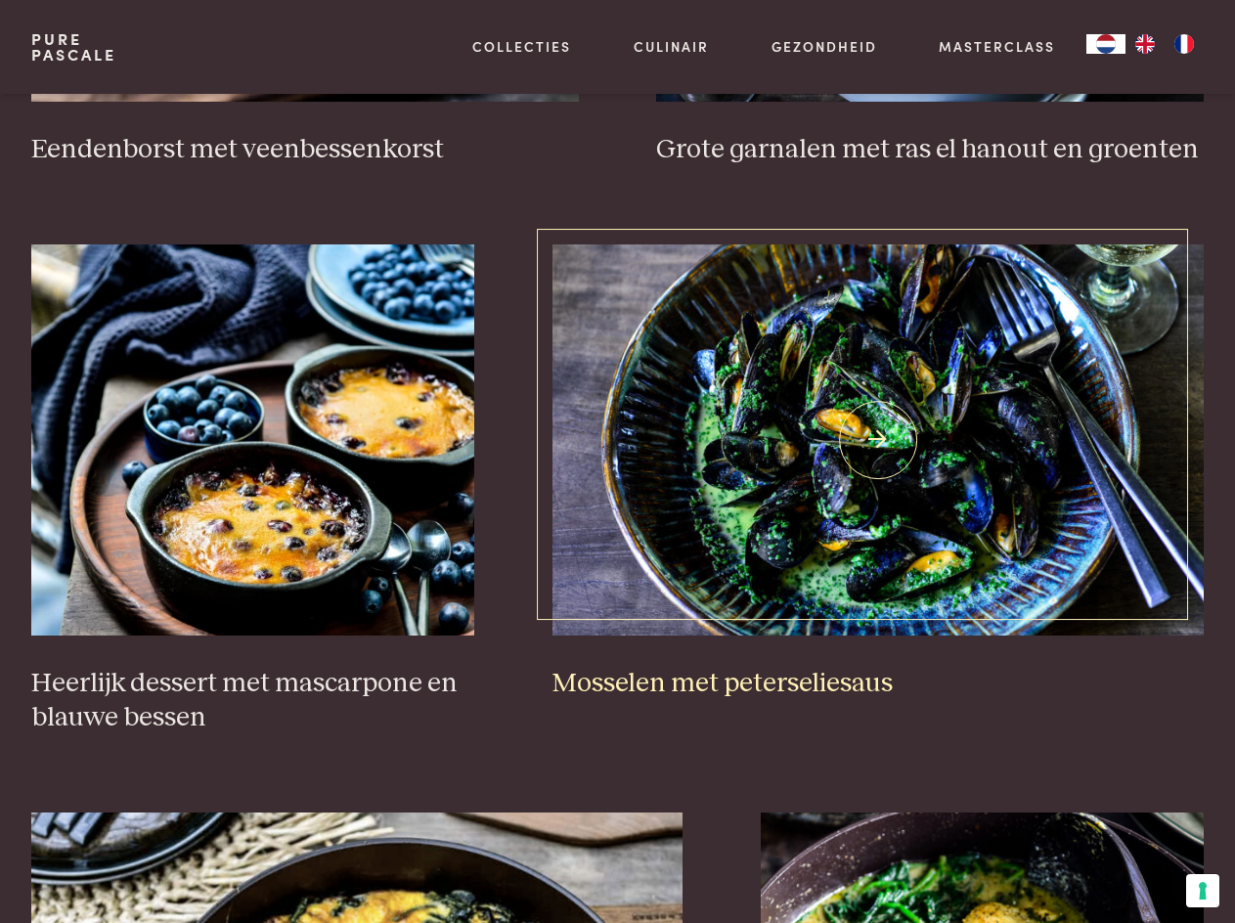
scroll to position [938, 0]
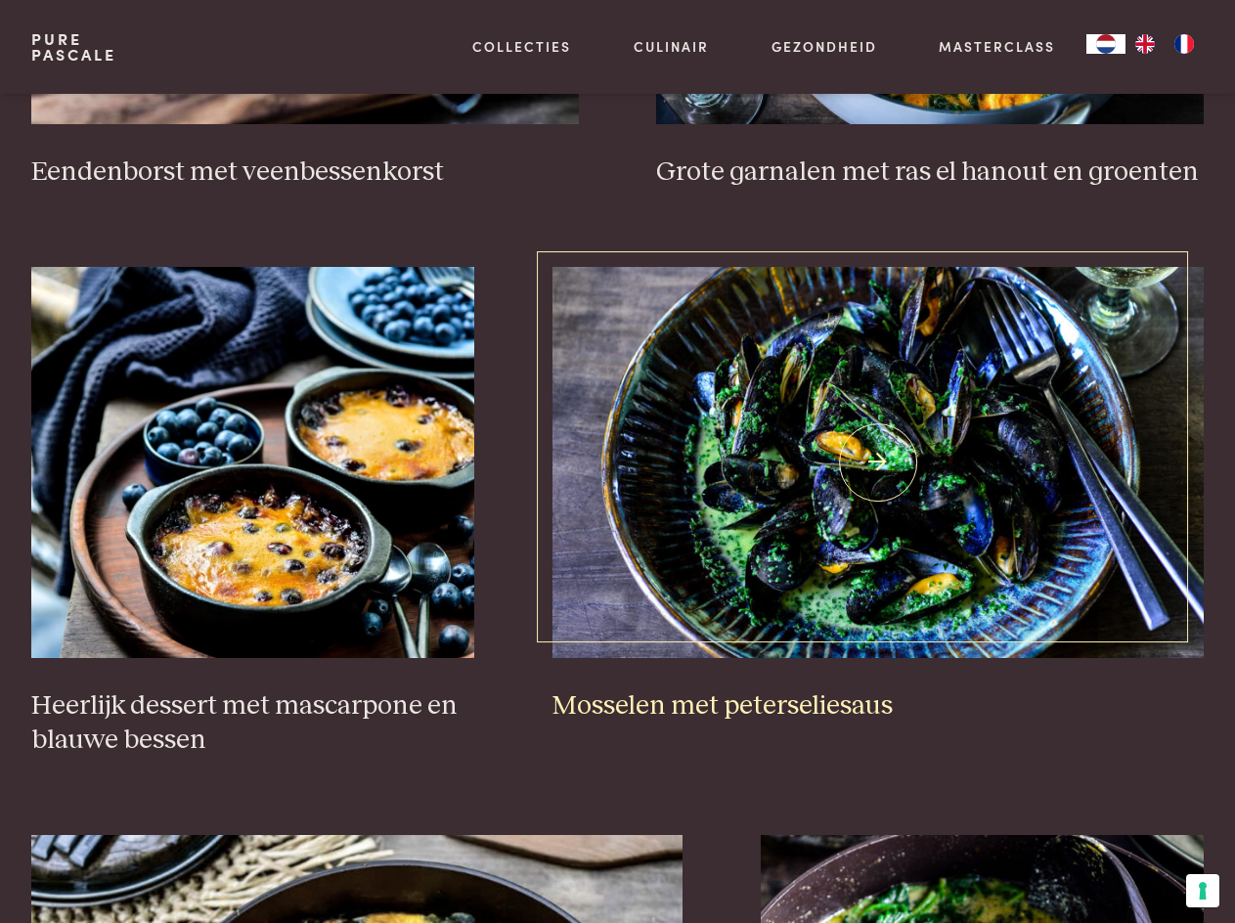
click at [858, 469] on img at bounding box center [877, 462] width 651 height 391
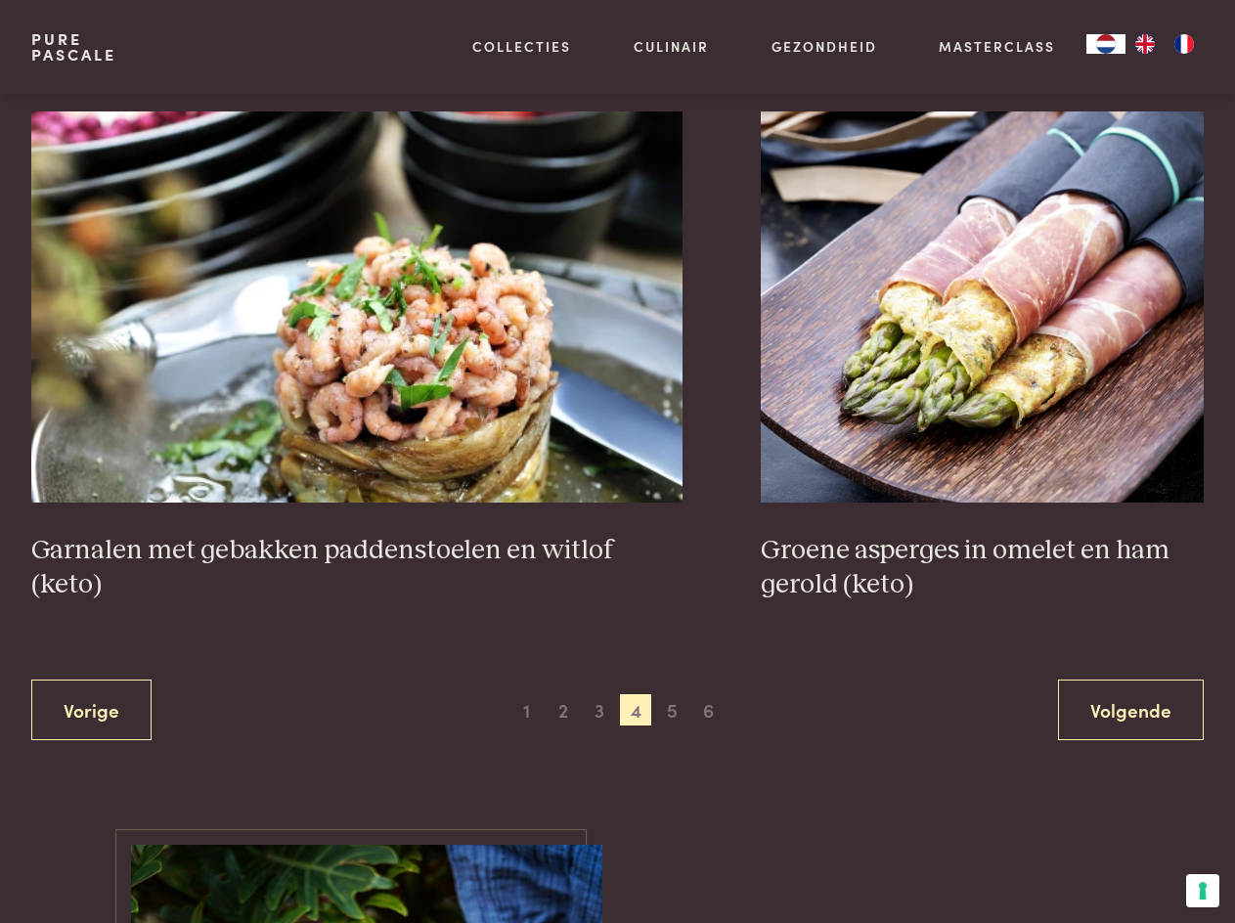
scroll to position [3382, 0]
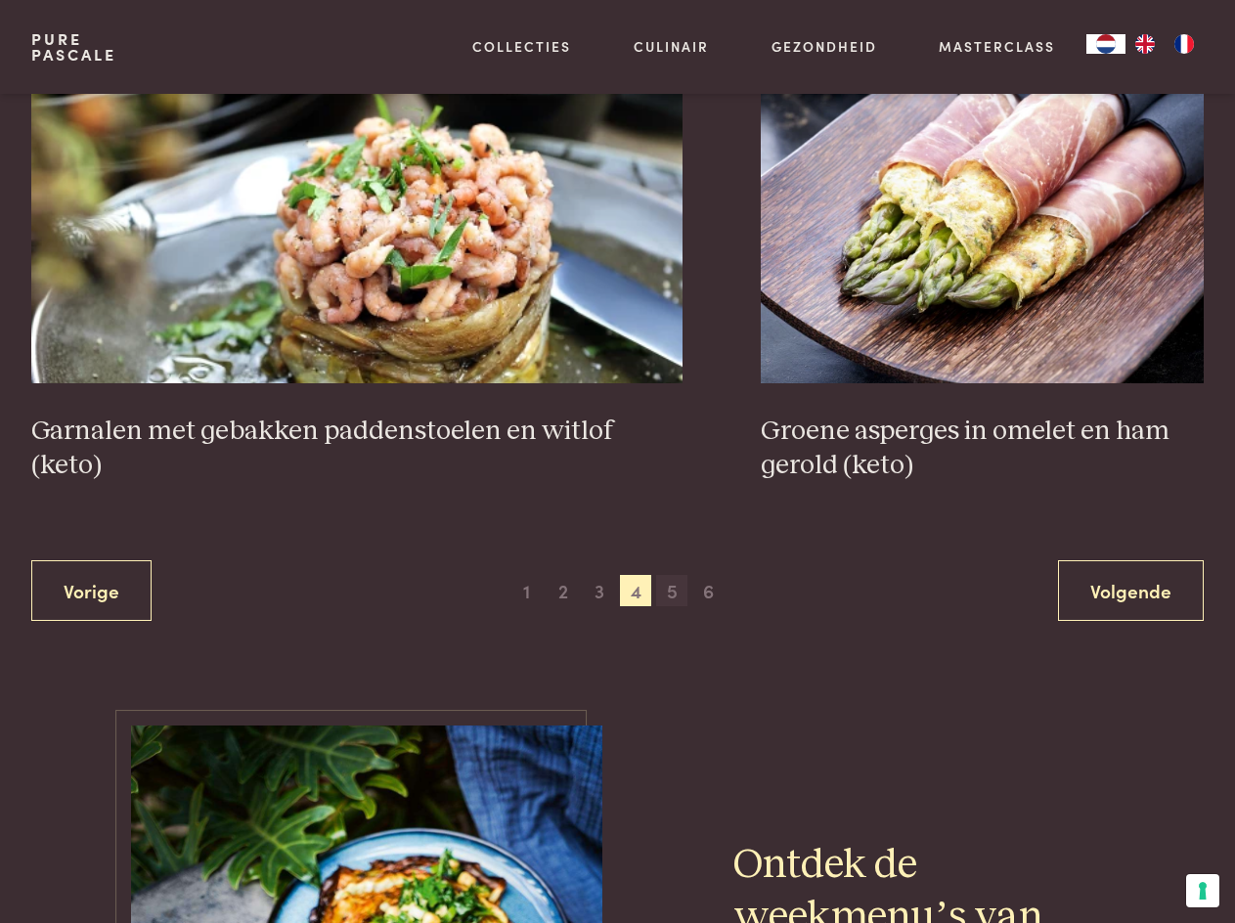
click at [679, 592] on span "5" at bounding box center [671, 590] width 31 height 31
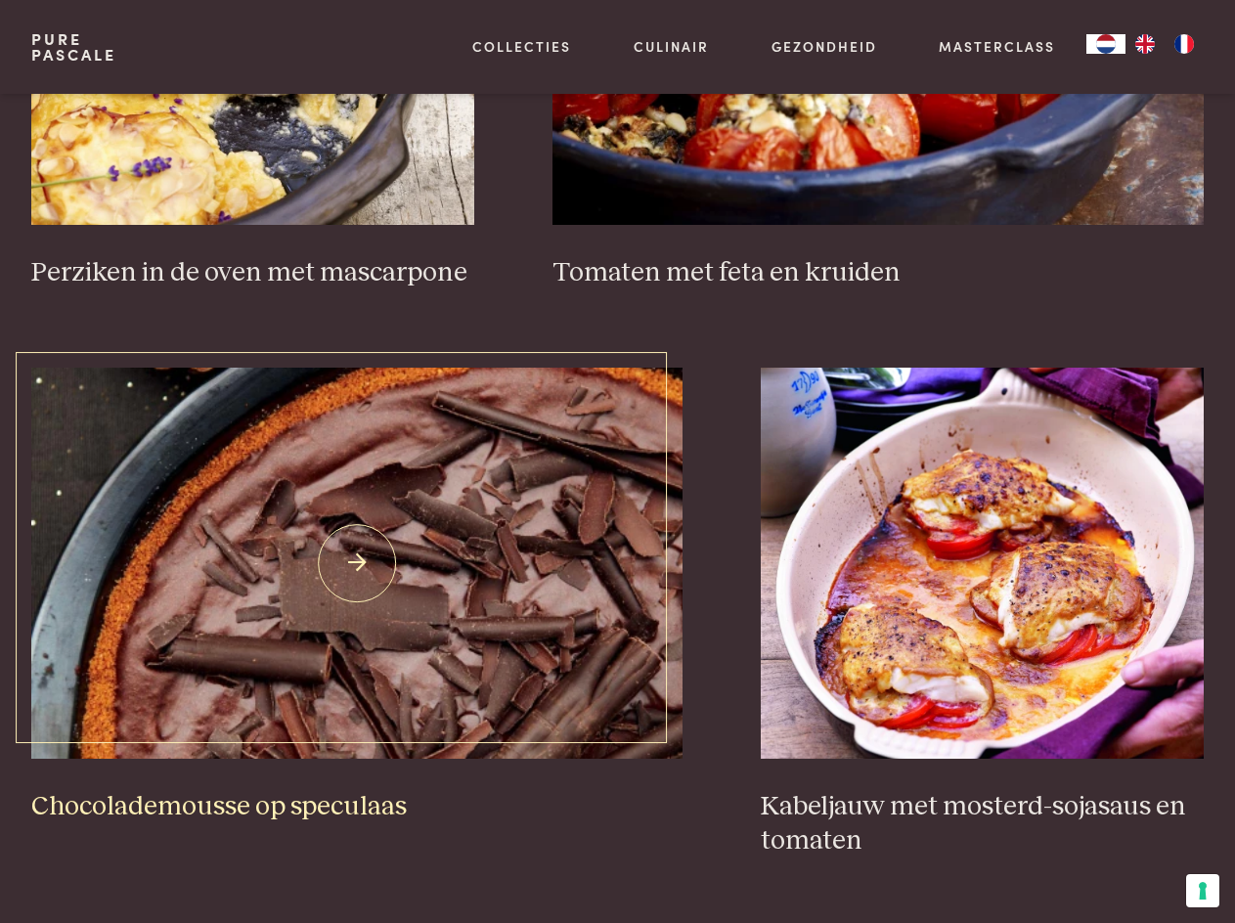
scroll to position [3186, 0]
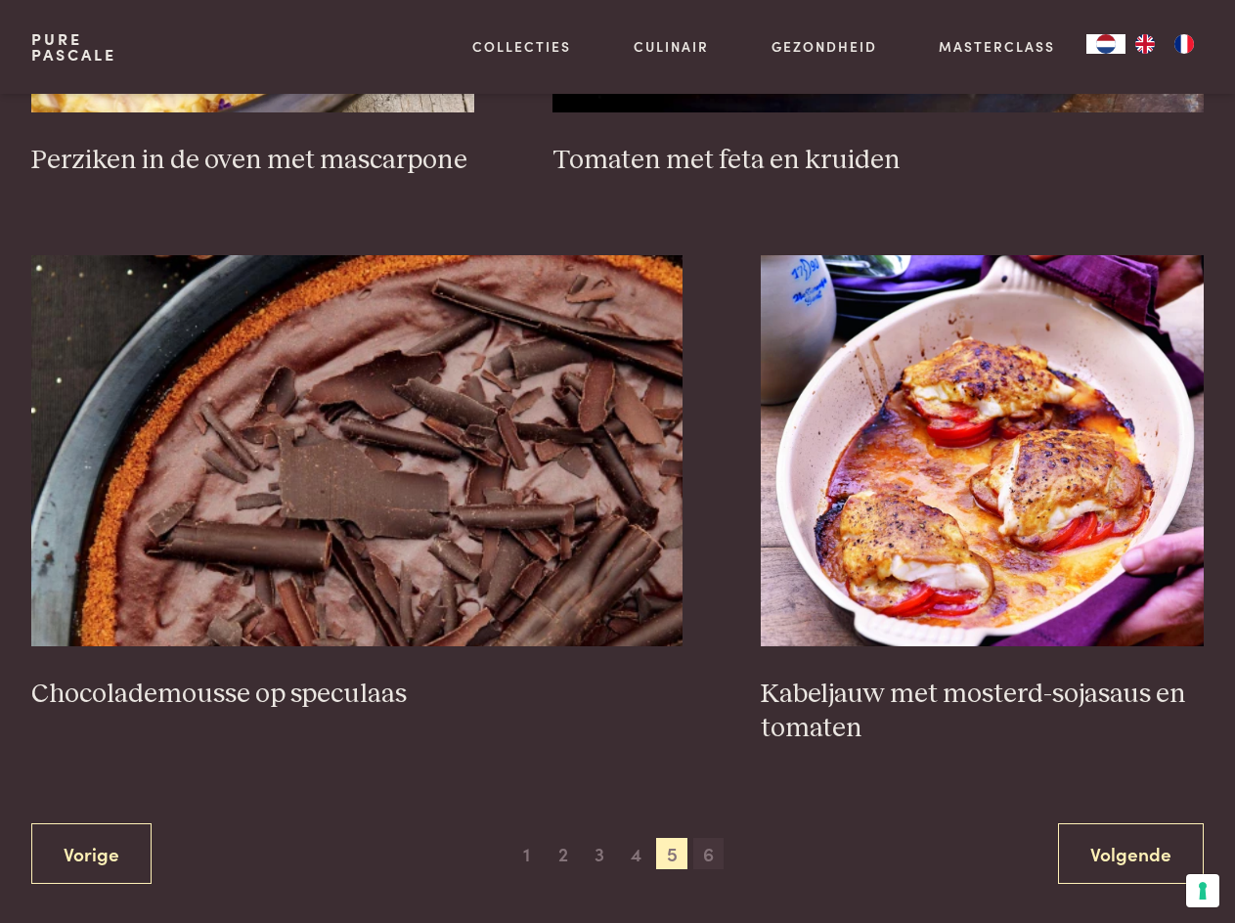
click at [712, 841] on span "6" at bounding box center [708, 853] width 31 height 31
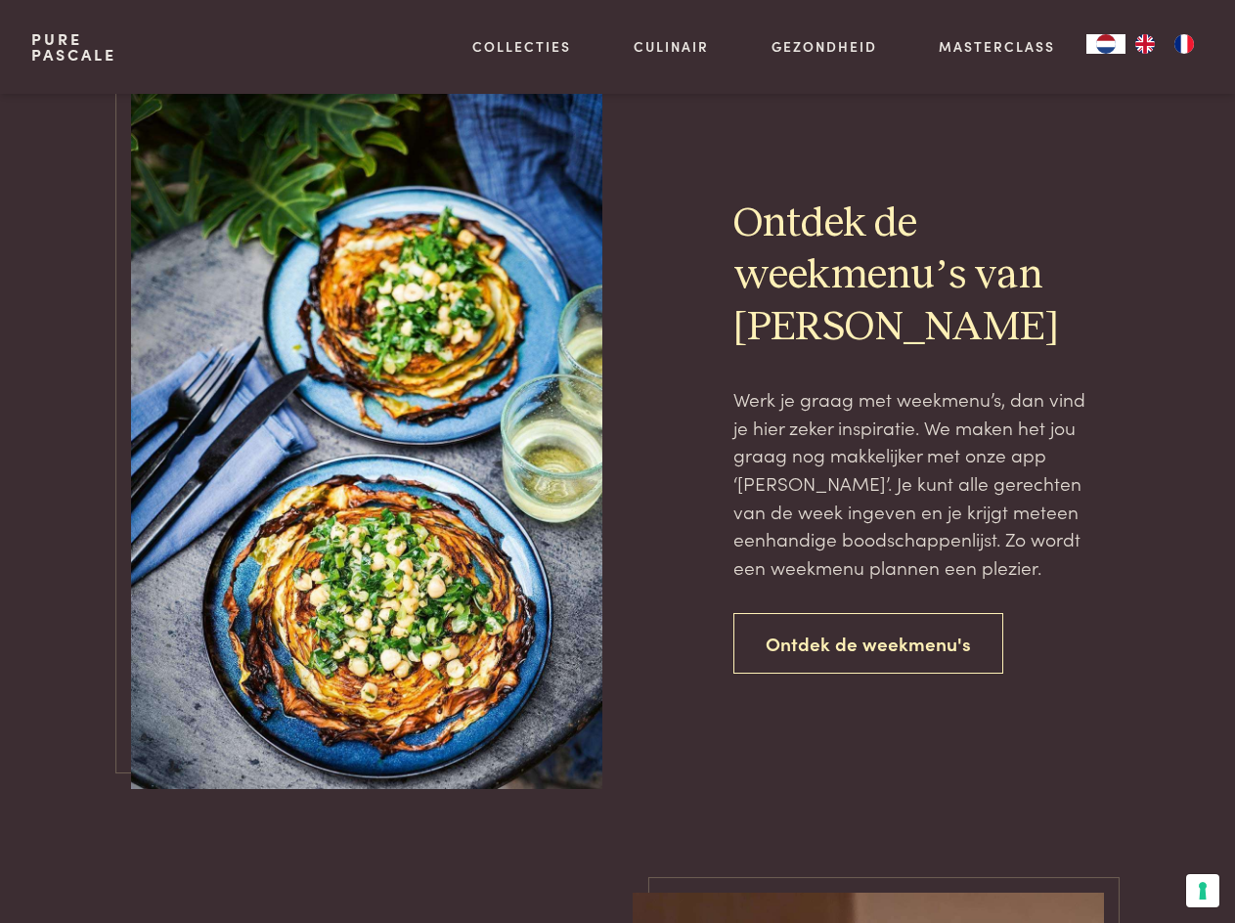
scroll to position [1276, 0]
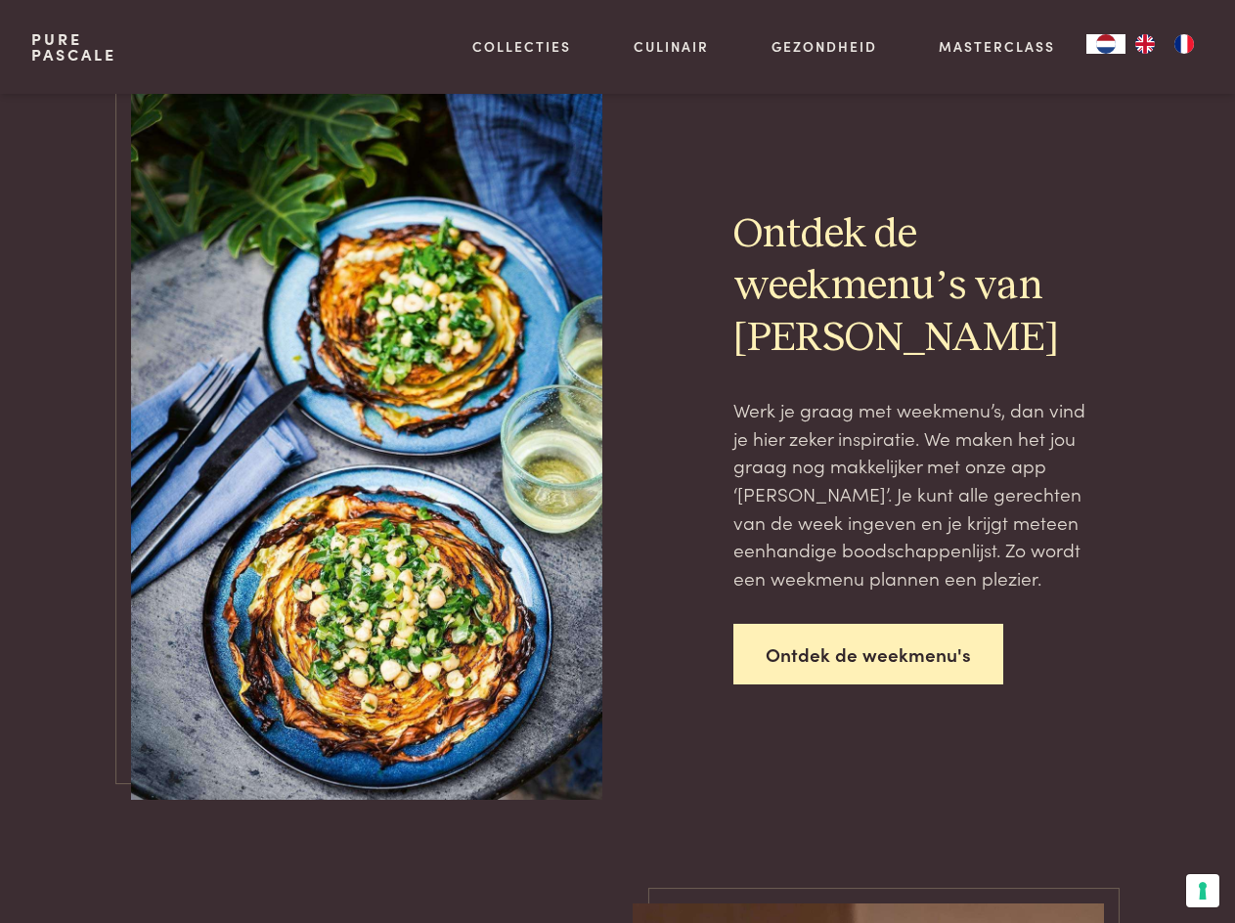
click at [874, 652] on link "Ontdek de weekmenu's" at bounding box center [868, 655] width 270 height 62
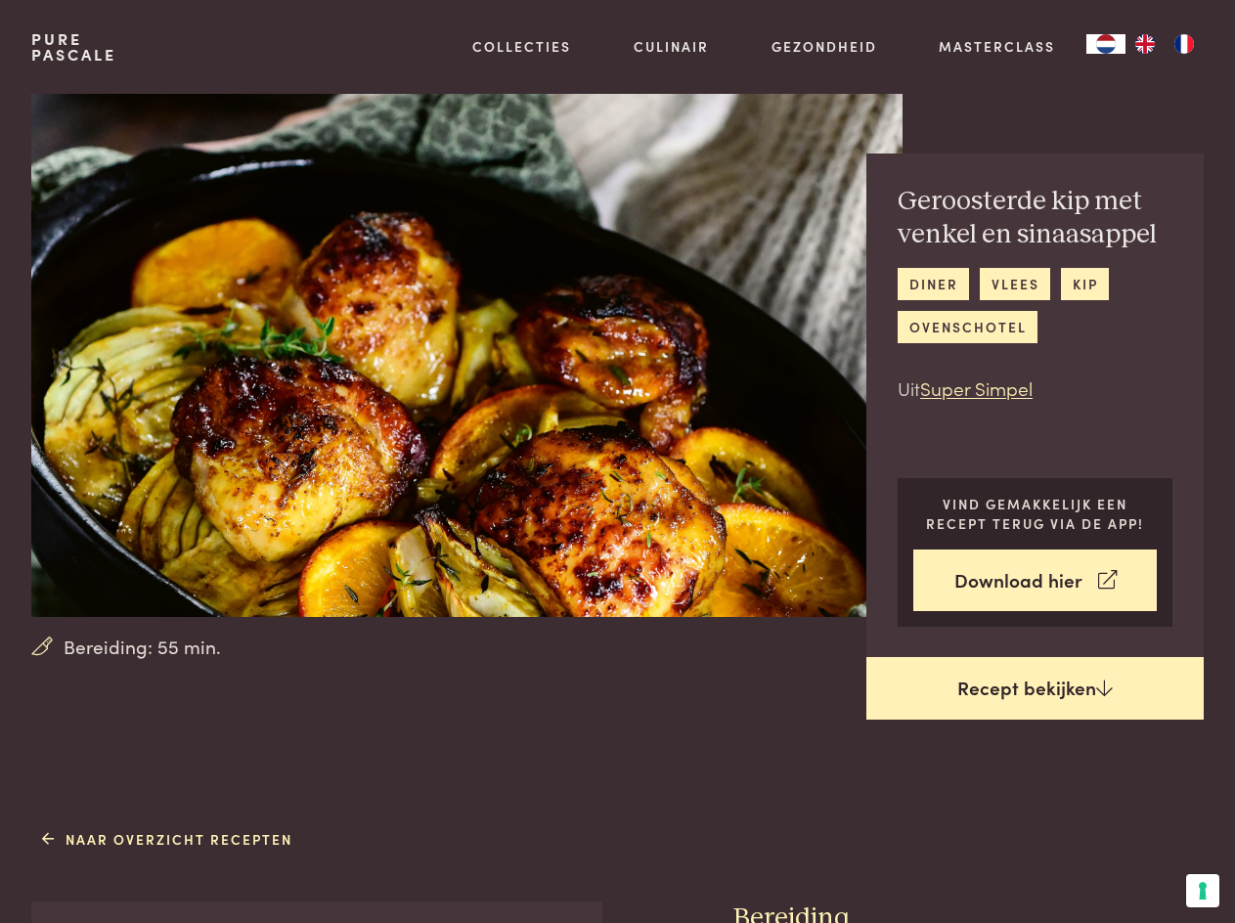
click at [1026, 688] on link "Recept bekijken" at bounding box center [1034, 688] width 337 height 63
click at [1035, 689] on link "Recept bekijken" at bounding box center [1034, 688] width 337 height 63
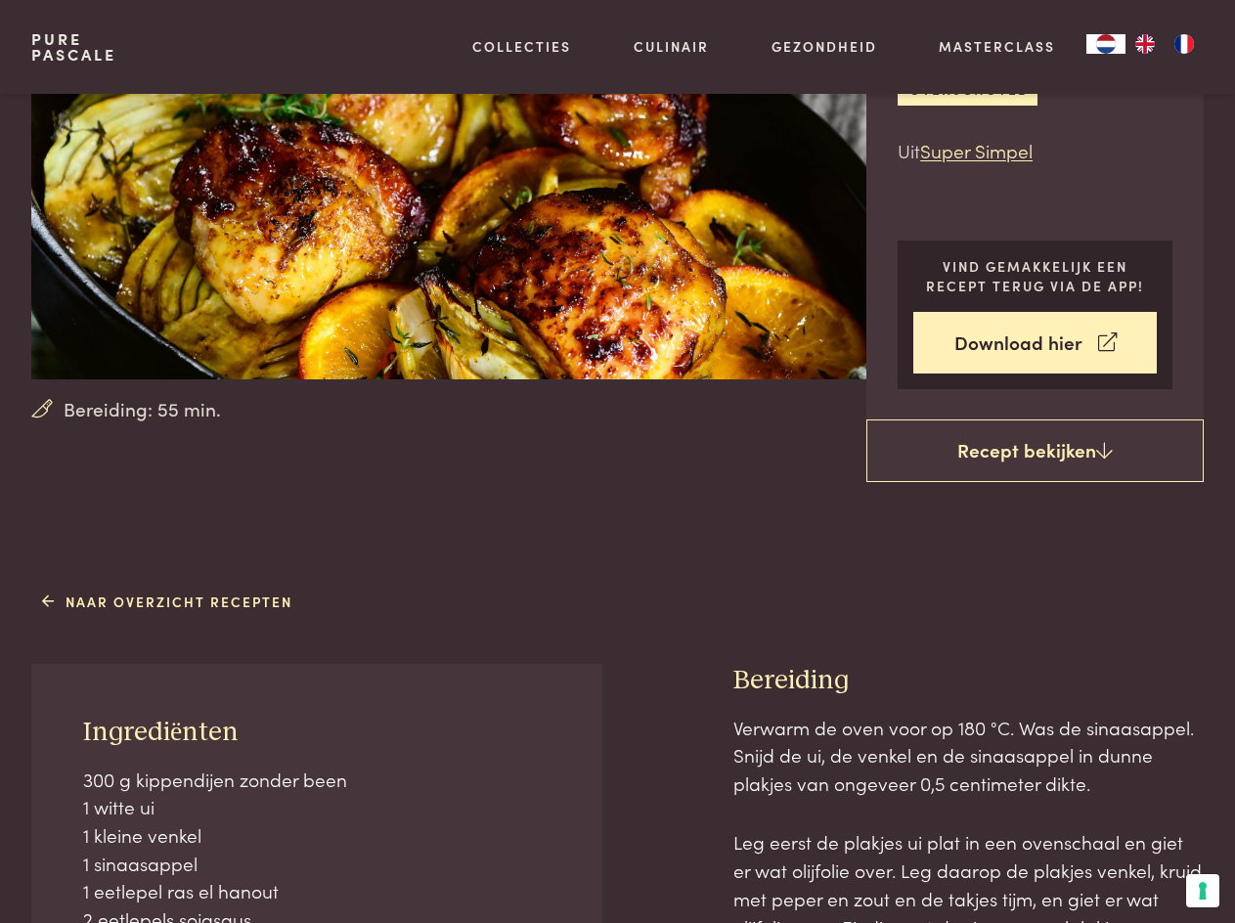
scroll to position [236, 0]
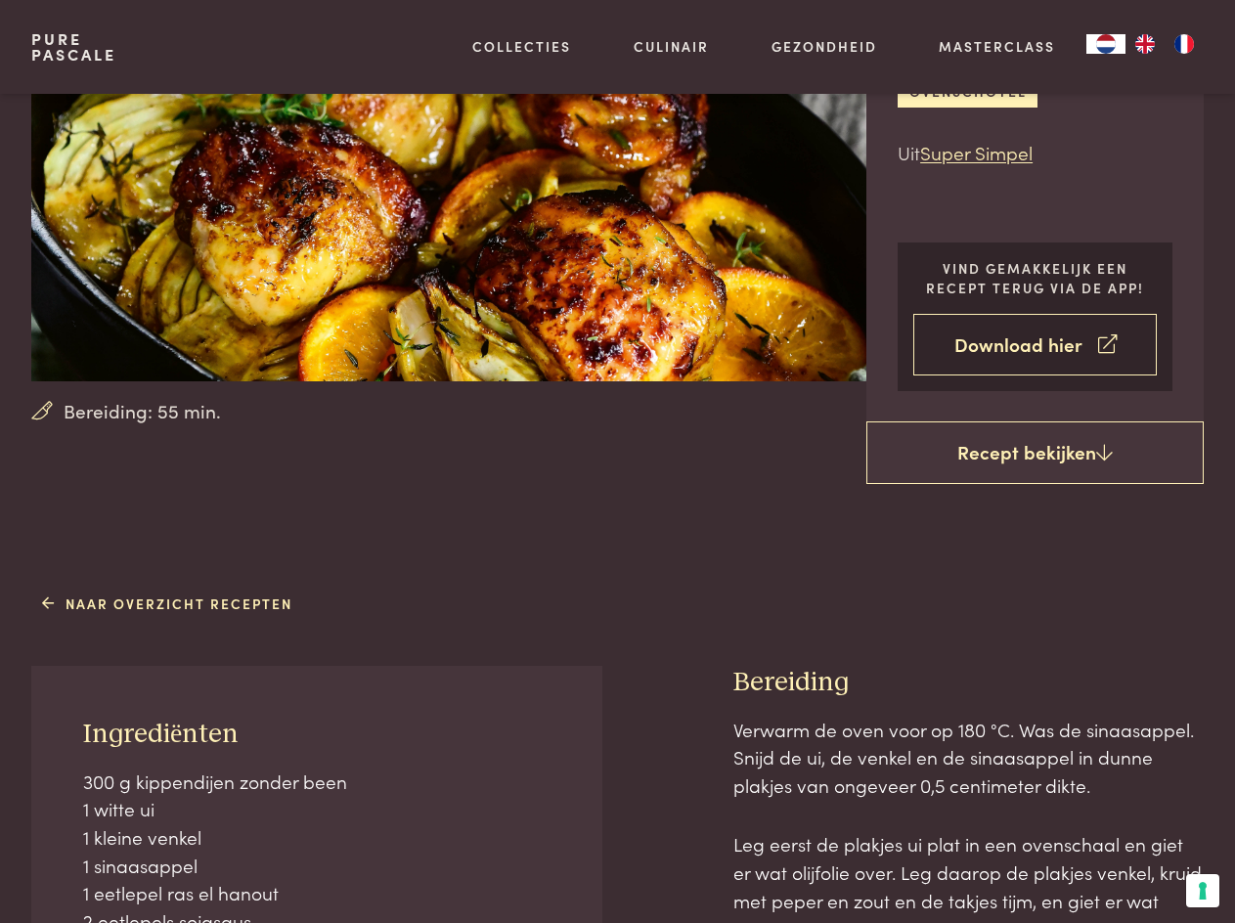
click at [1075, 343] on link "Download hier" at bounding box center [1034, 345] width 243 height 62
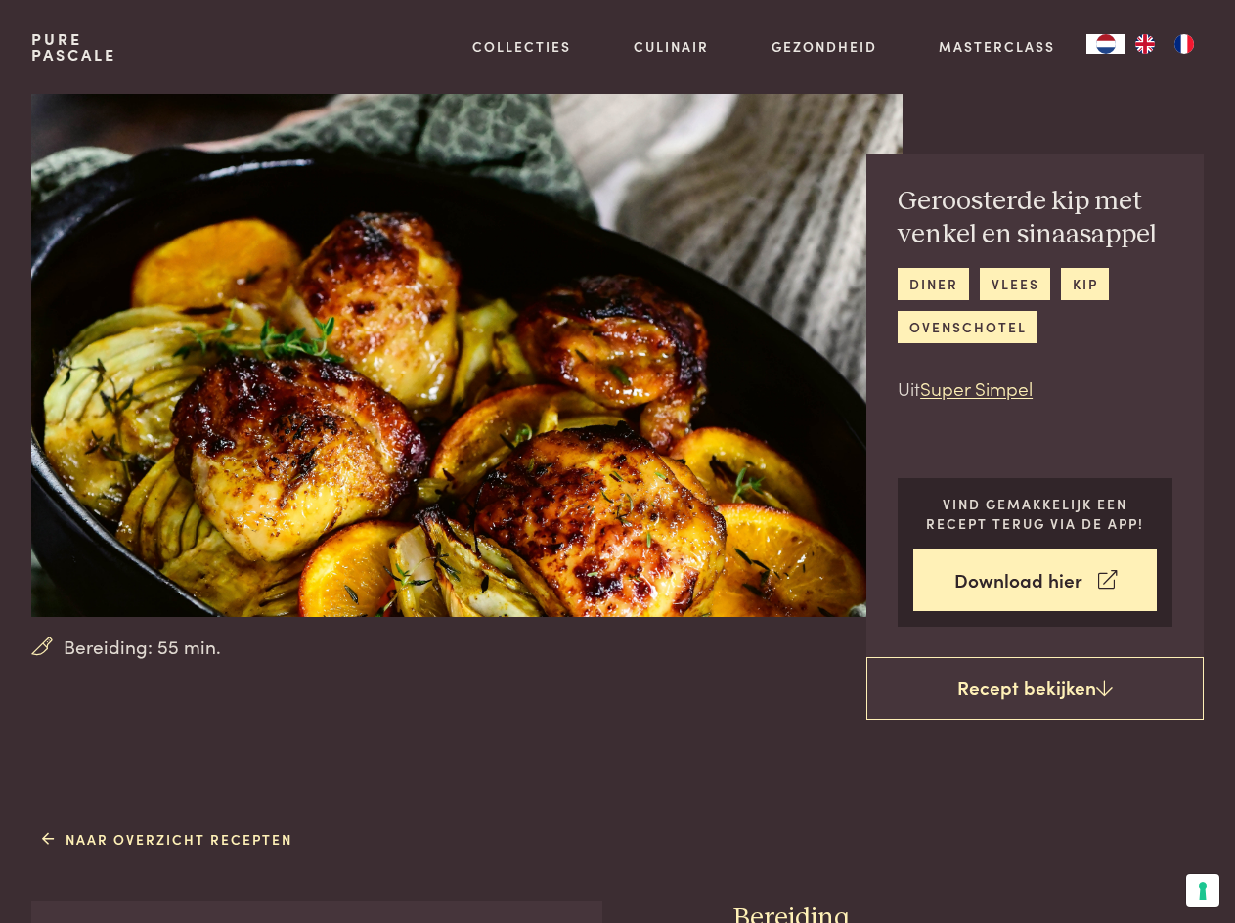
scroll to position [822, 0]
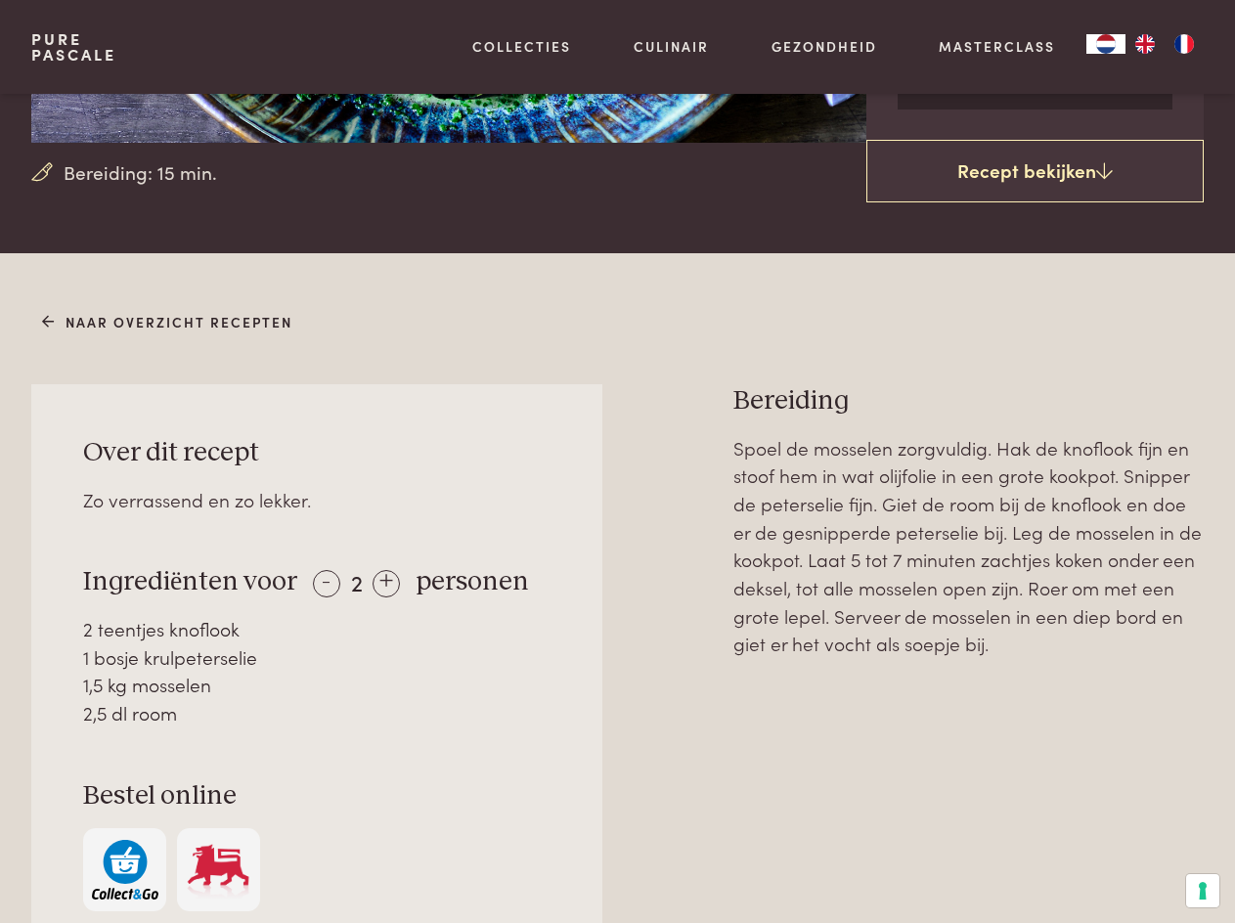
scroll to position [587, 0]
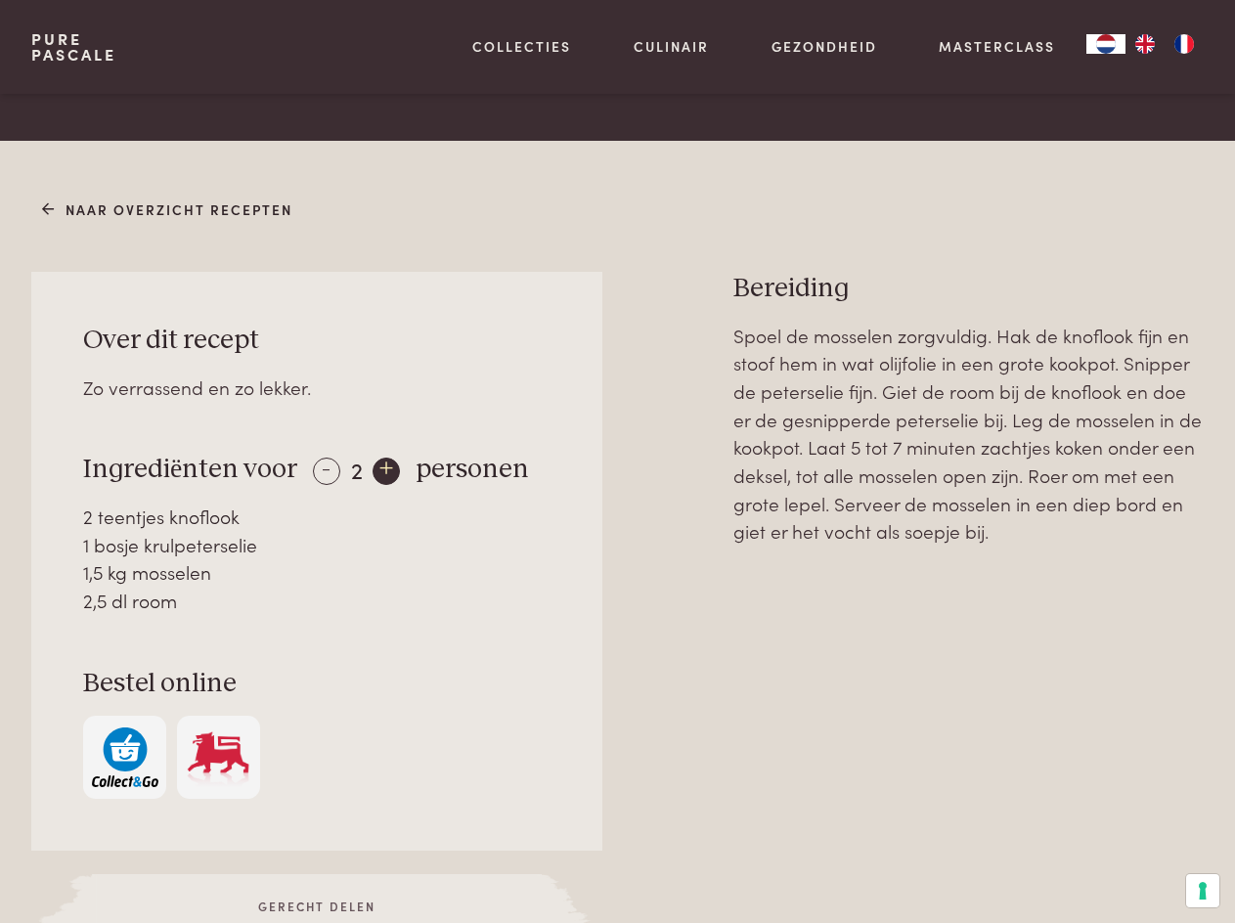
click at [380, 464] on div "+" at bounding box center [385, 471] width 27 height 27
click at [383, 464] on div "+" at bounding box center [385, 471] width 27 height 27
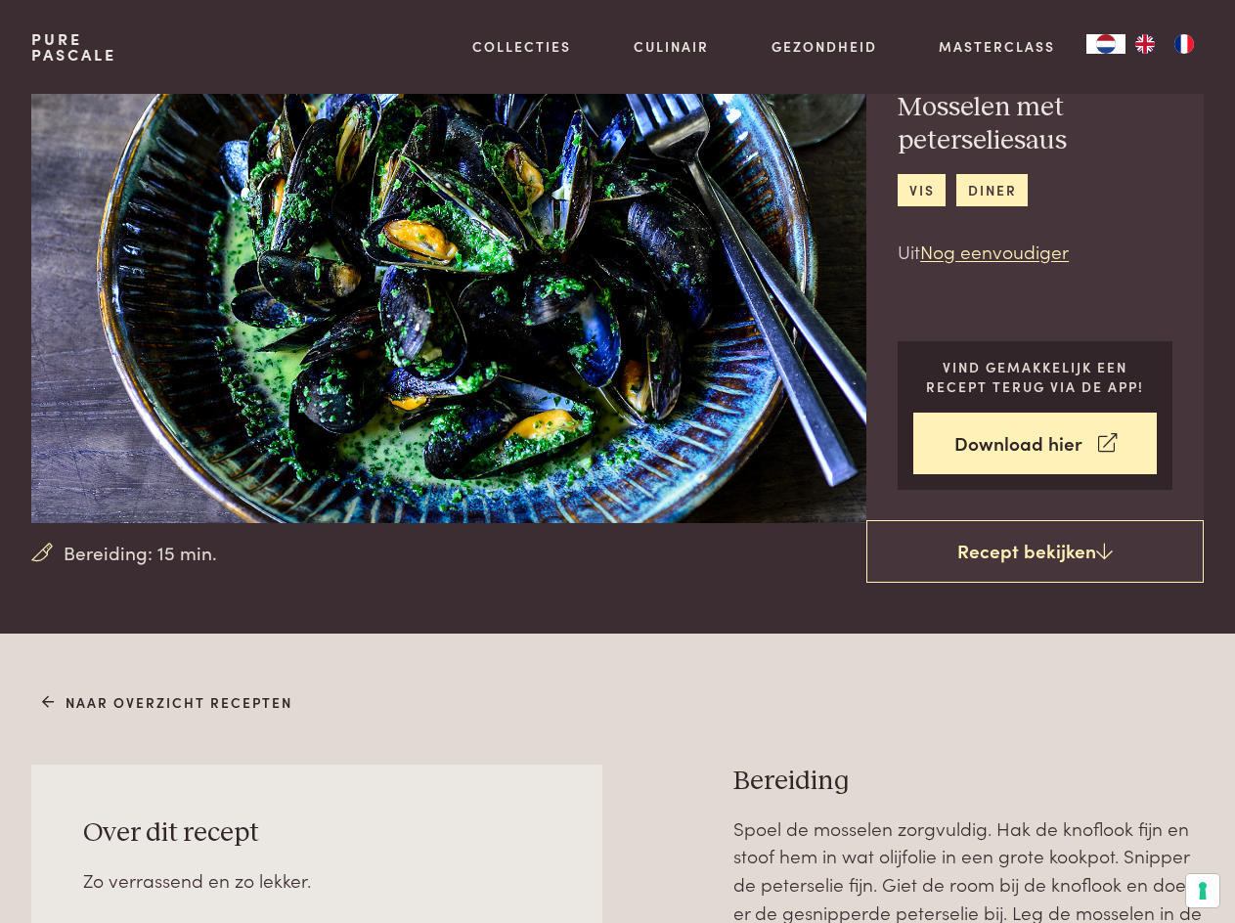
scroll to position [0, 0]
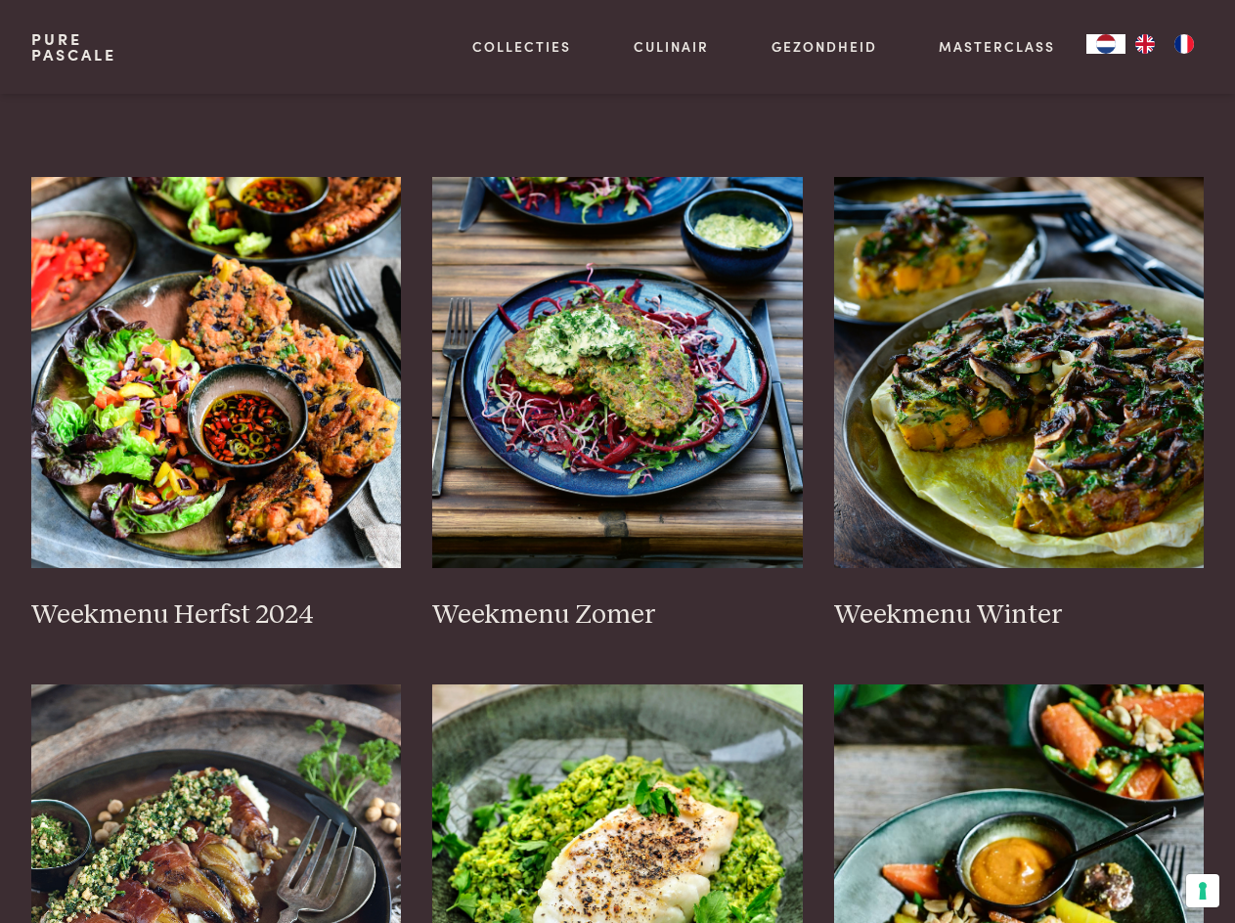
scroll to position [391, 0]
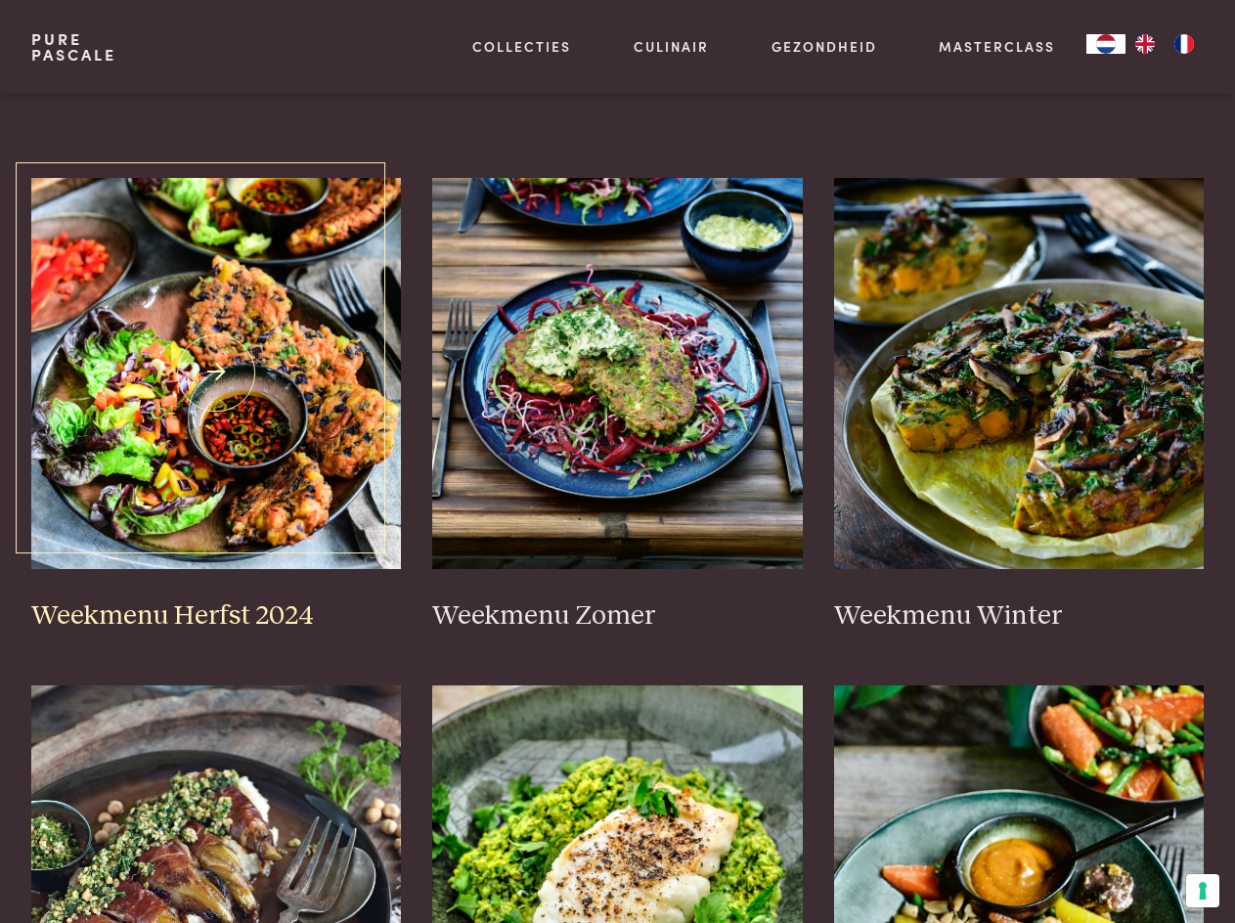
click at [176, 329] on img at bounding box center [216, 373] width 371 height 391
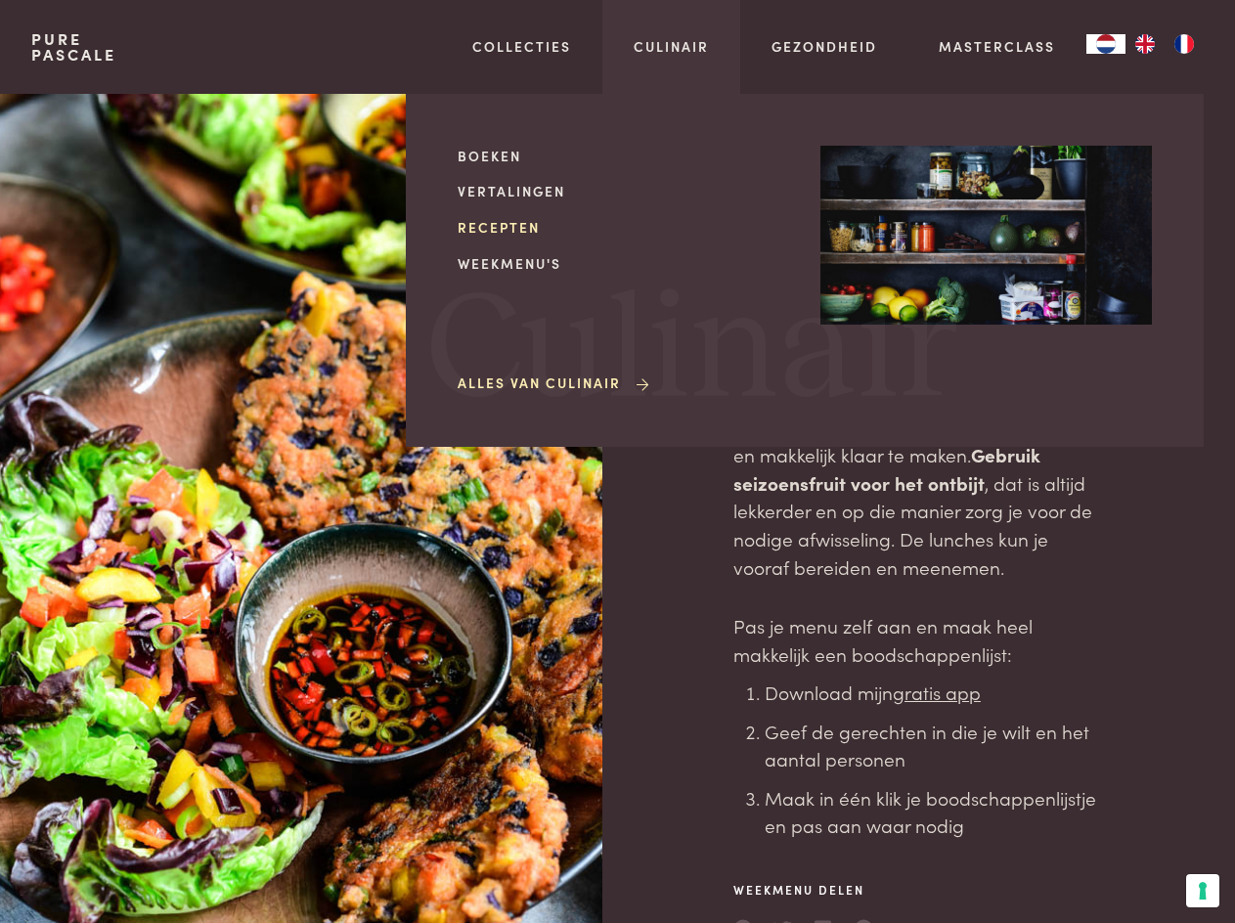
click at [504, 234] on link "Recepten" at bounding box center [623, 227] width 331 height 21
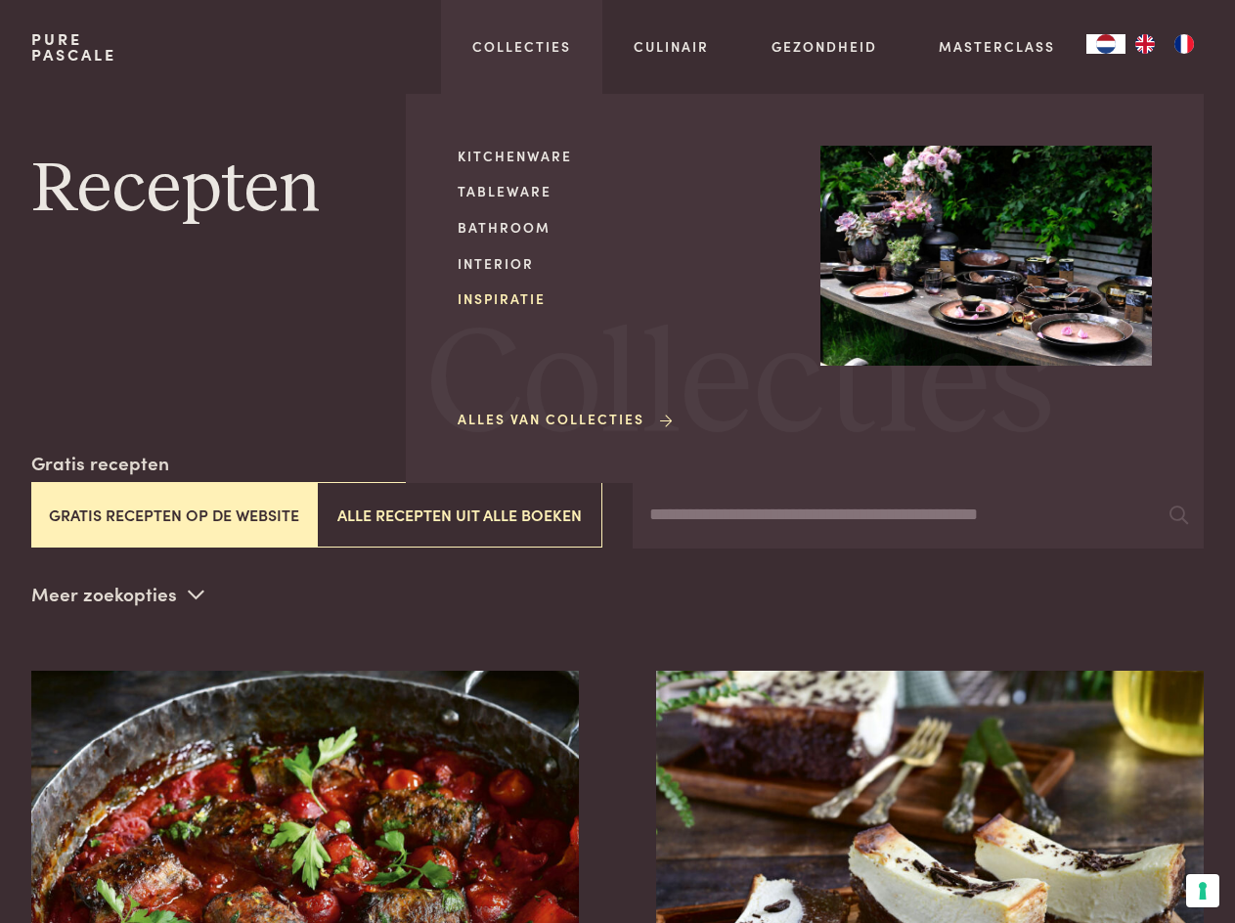
click at [504, 294] on link "Inspiratie" at bounding box center [623, 298] width 331 height 21
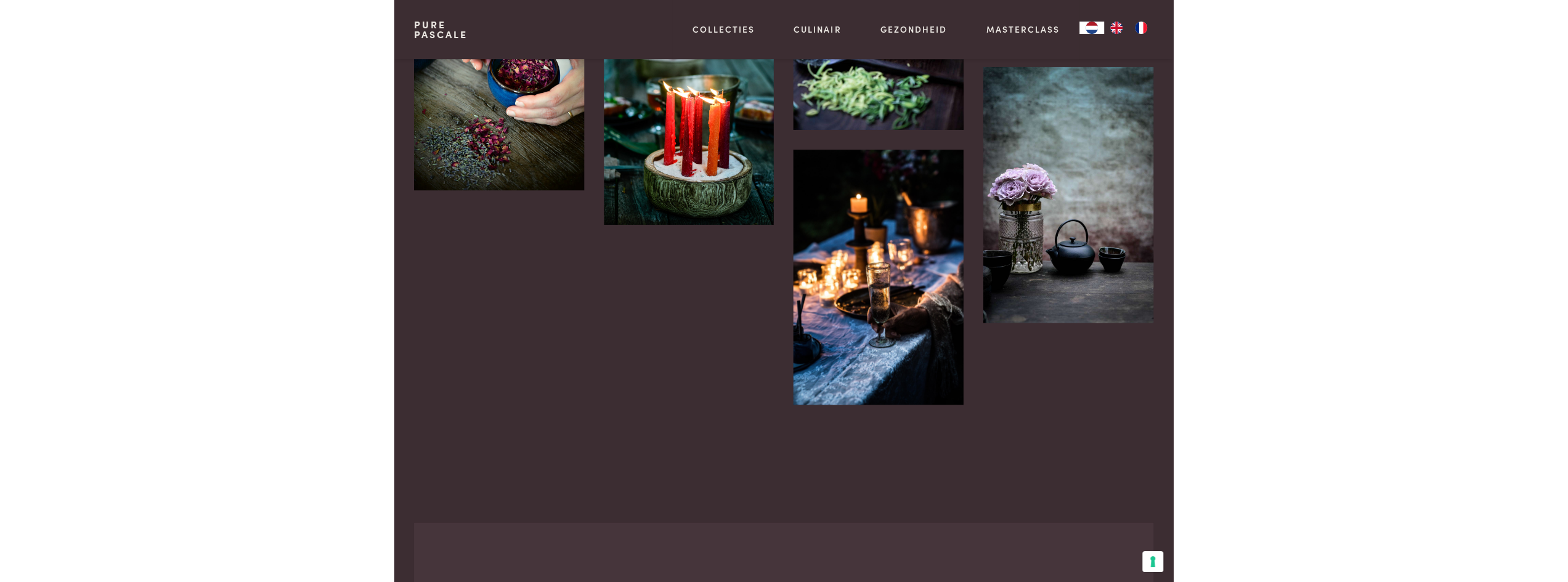
scroll to position [1725, 0]
